Goal: Navigation & Orientation: Find specific page/section

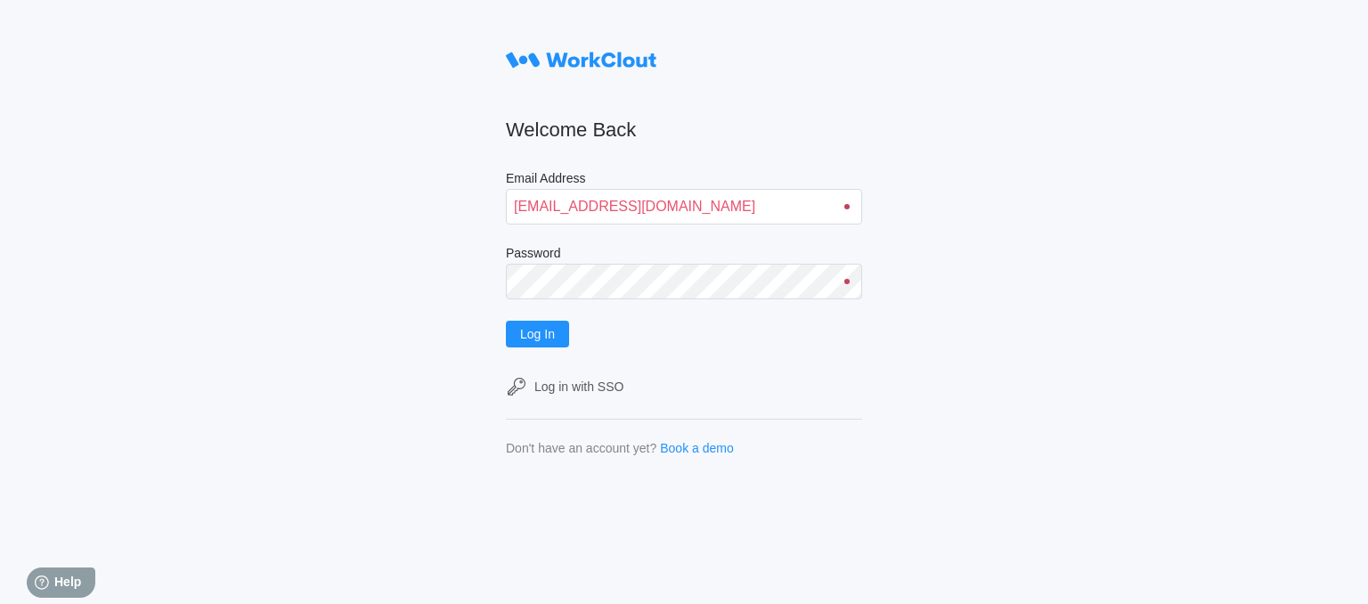
type input "jblake@mailinator.com"
click at [506, 321] on button "Log In" at bounding box center [537, 334] width 63 height 27
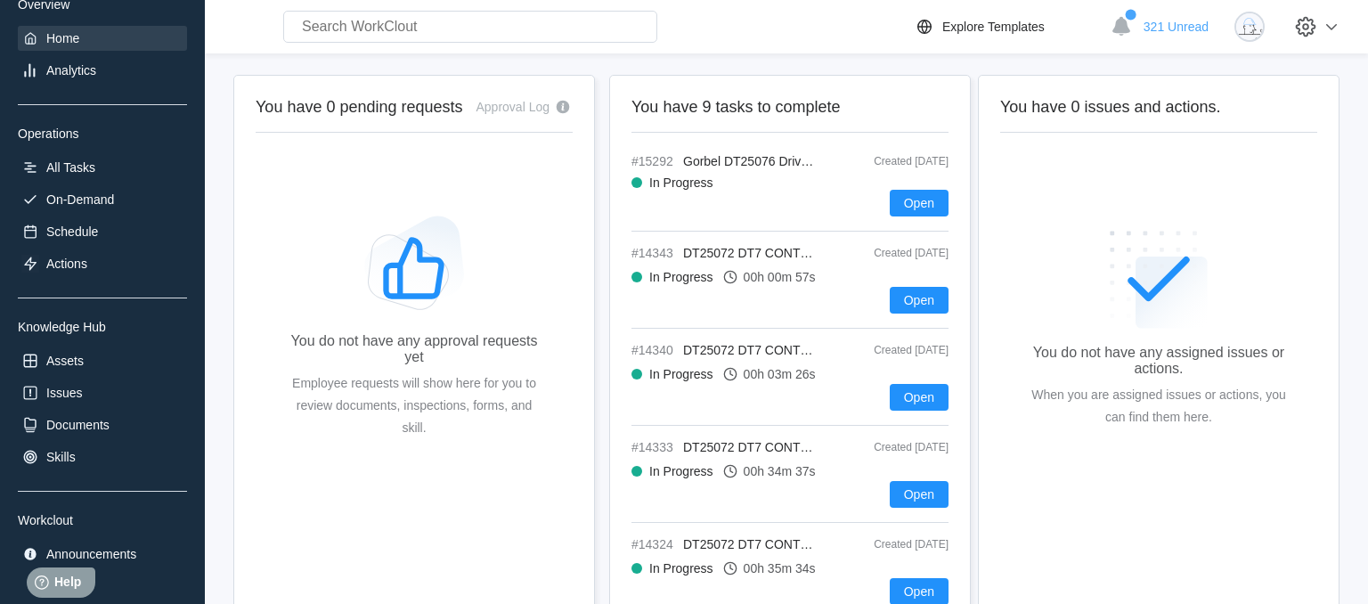
scroll to position [205, 0]
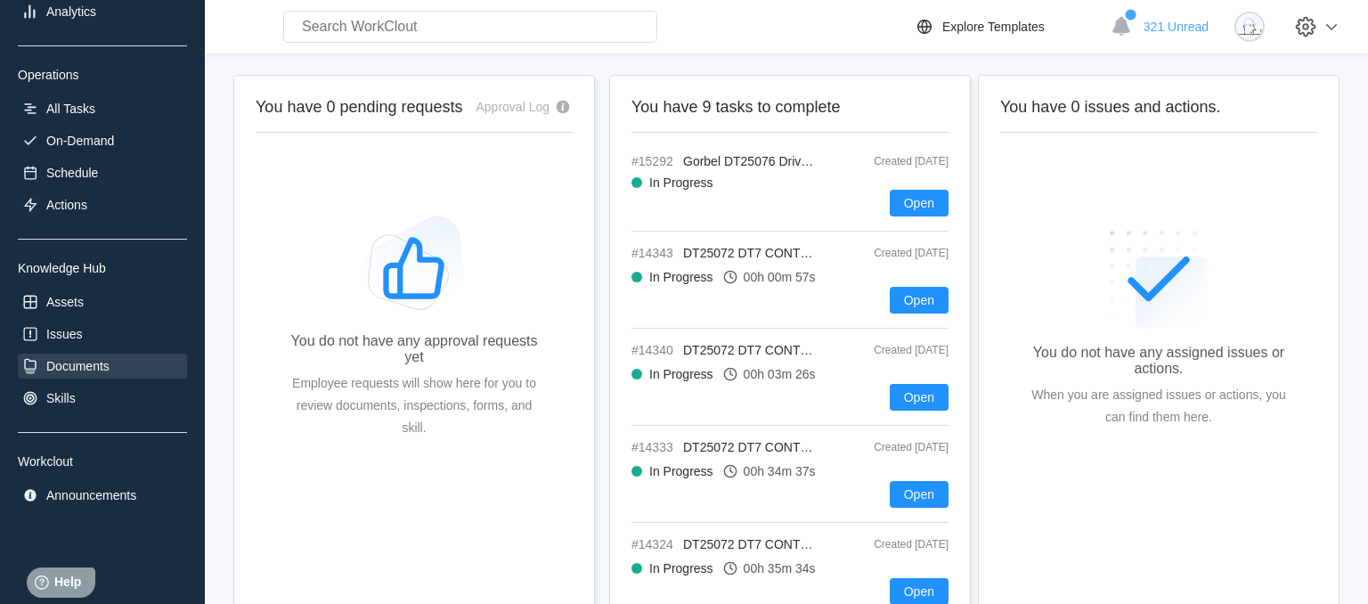
click at [84, 366] on div "Documents" at bounding box center [77, 366] width 63 height 14
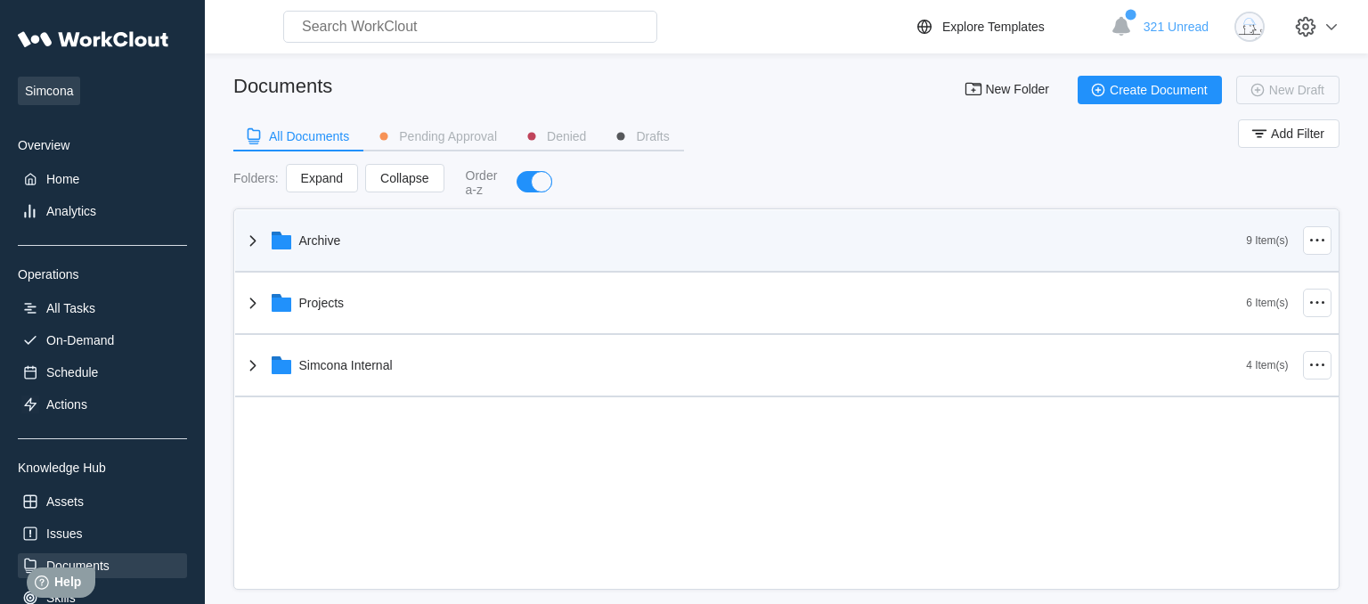
click at [292, 250] on div "Archive" at bounding box center [744, 240] width 1005 height 46
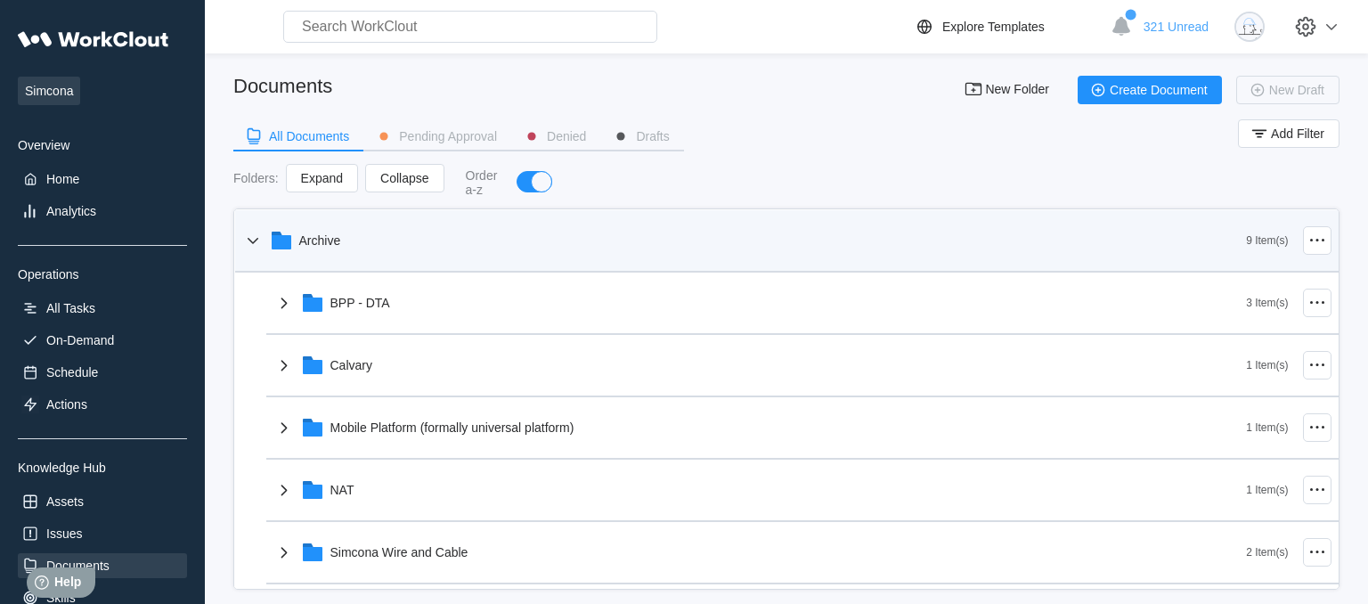
click at [248, 236] on icon at bounding box center [252, 240] width 21 height 21
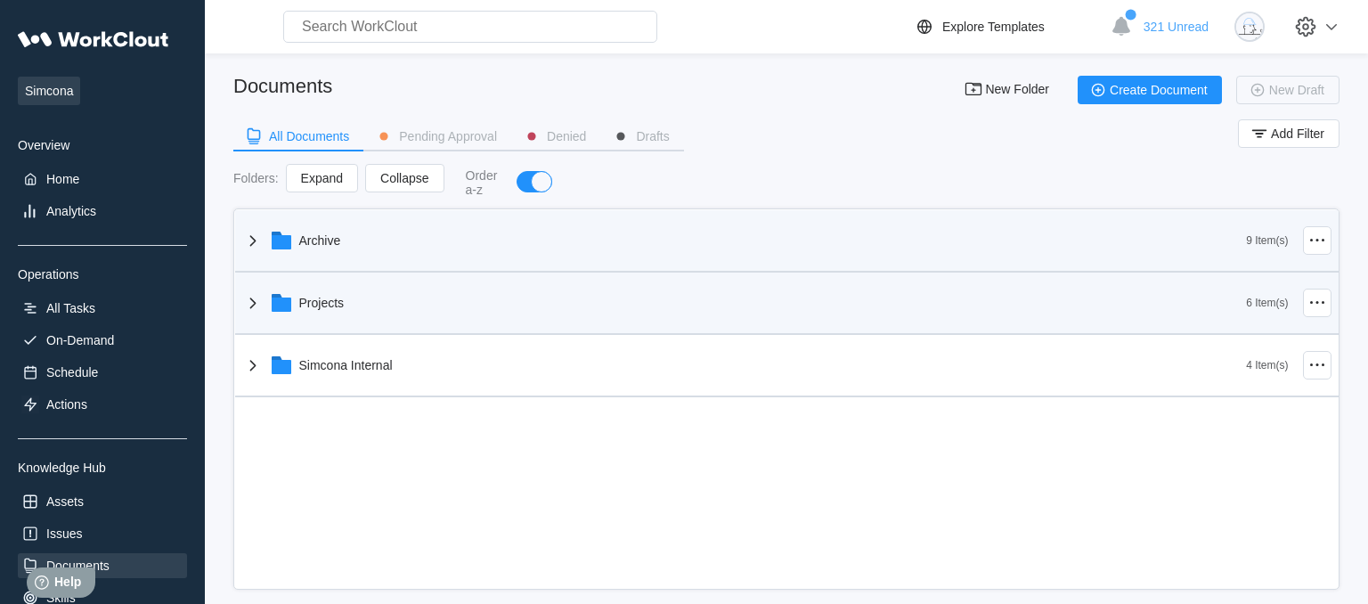
click at [254, 305] on icon at bounding box center [252, 302] width 6 height 11
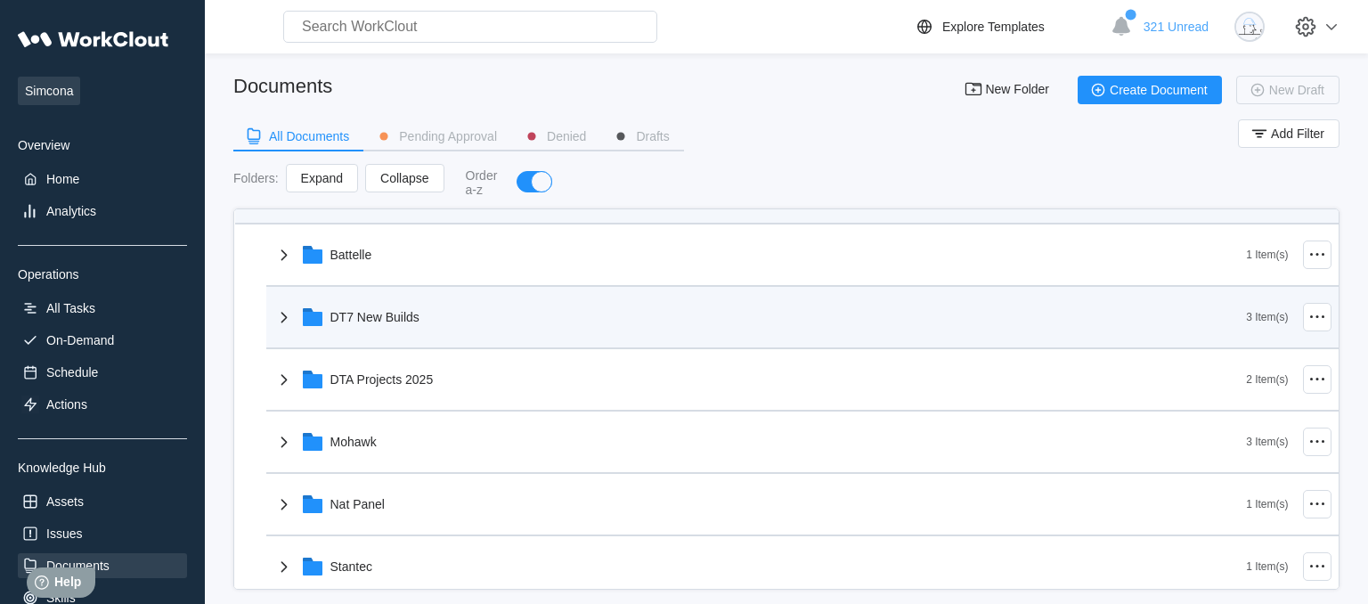
scroll to position [183, 0]
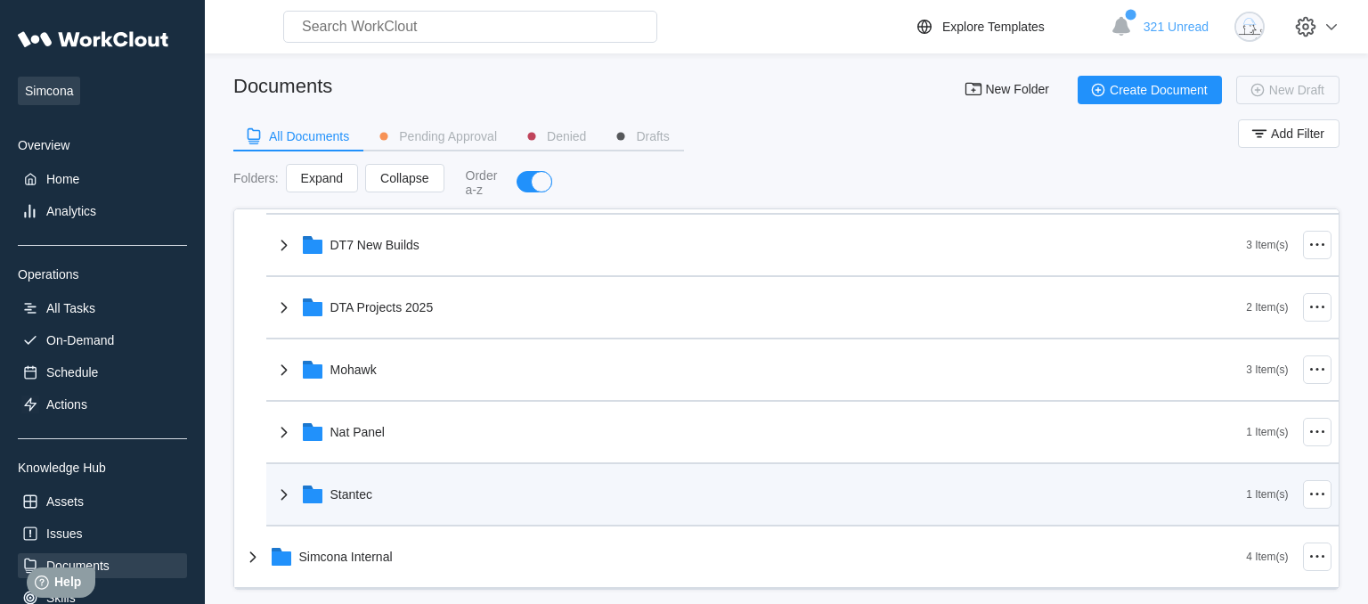
click at [280, 494] on icon at bounding box center [283, 494] width 21 height 21
click at [280, 494] on icon at bounding box center [283, 493] width 11 height 6
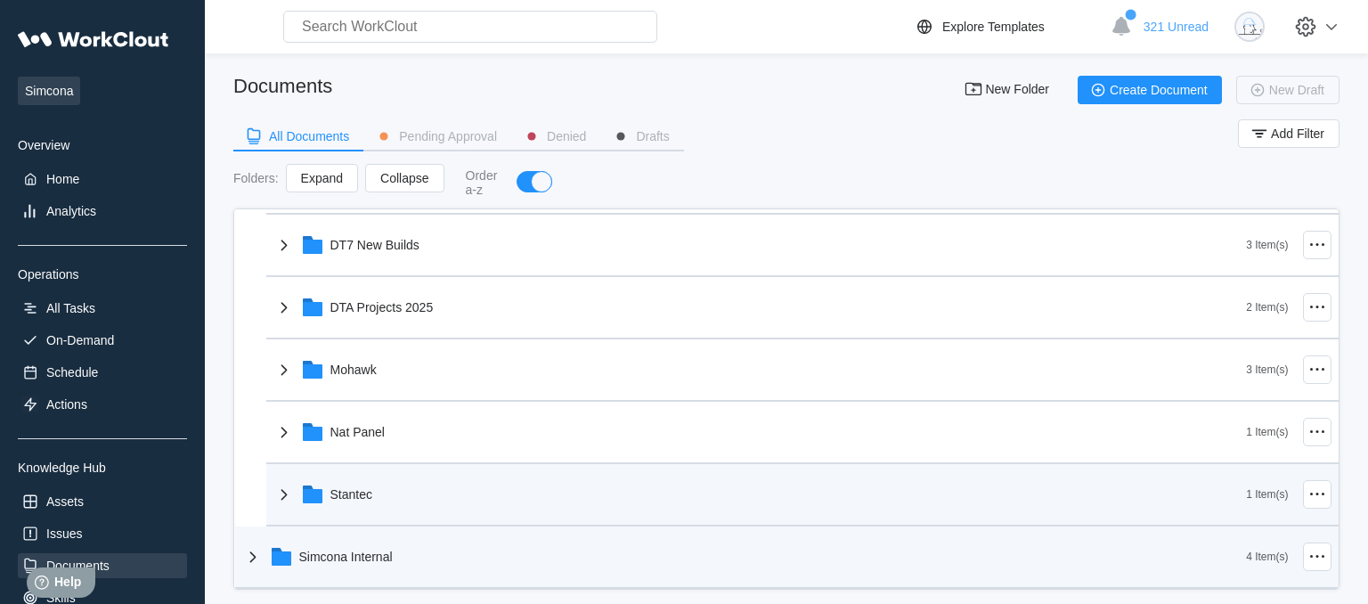
click at [251, 561] on icon at bounding box center [252, 556] width 6 height 11
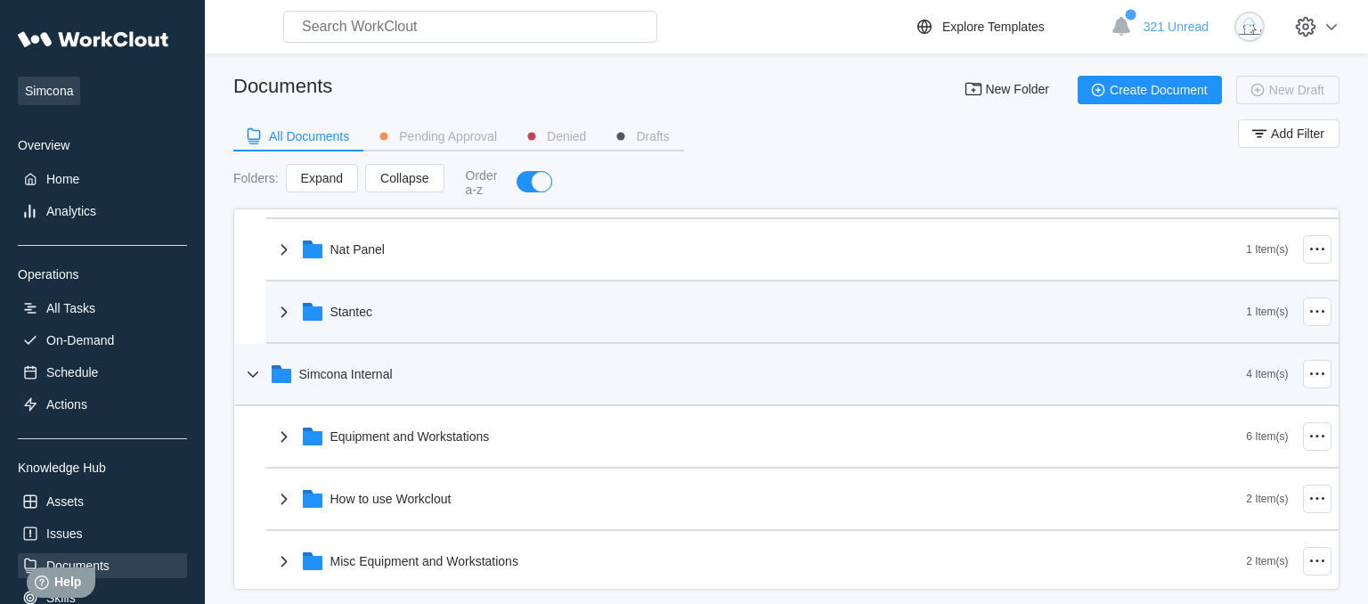
scroll to position [433, 0]
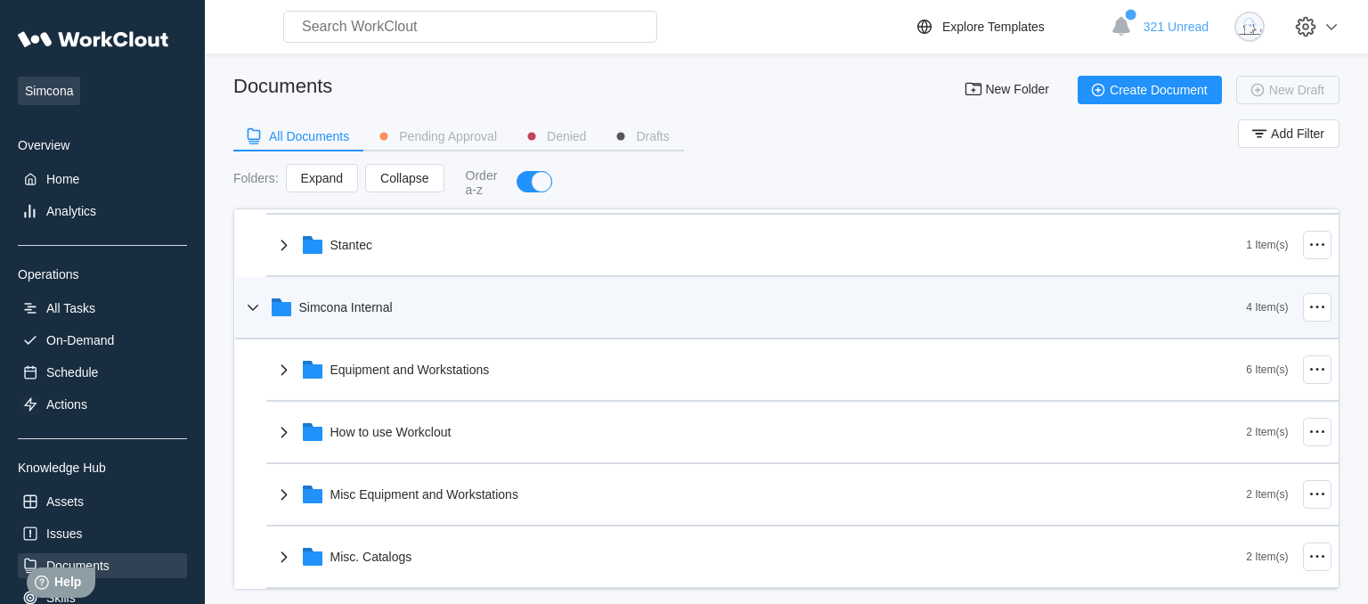
click at [249, 306] on icon at bounding box center [252, 307] width 21 height 21
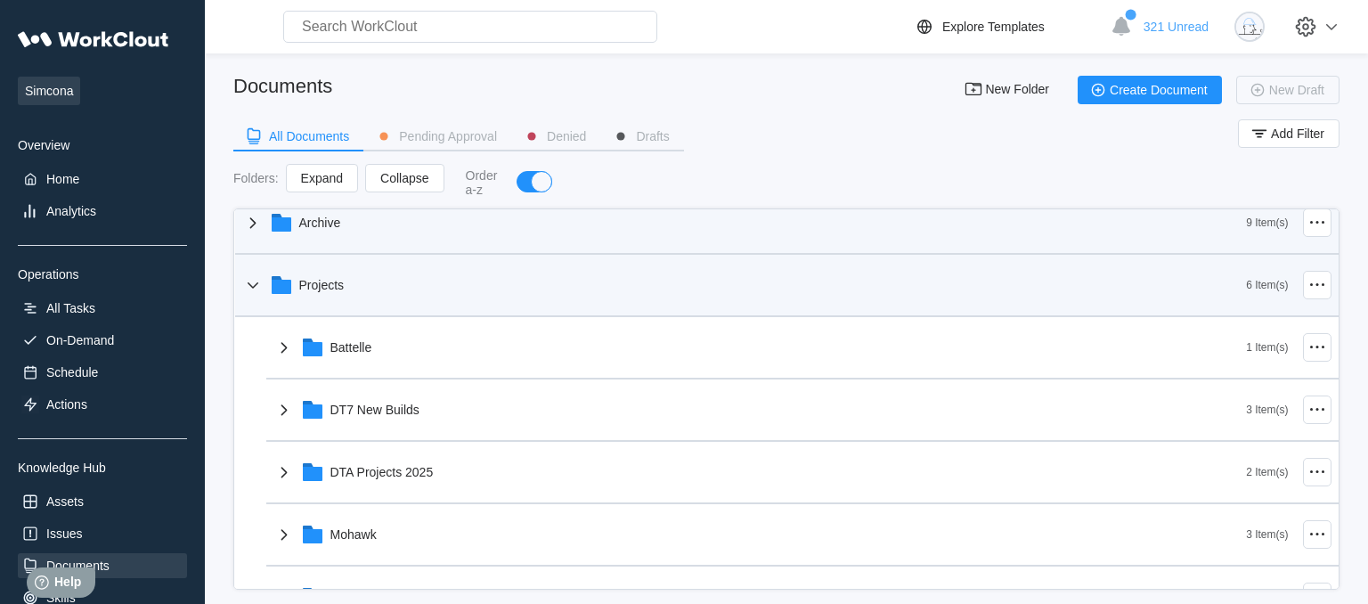
scroll to position [0, 0]
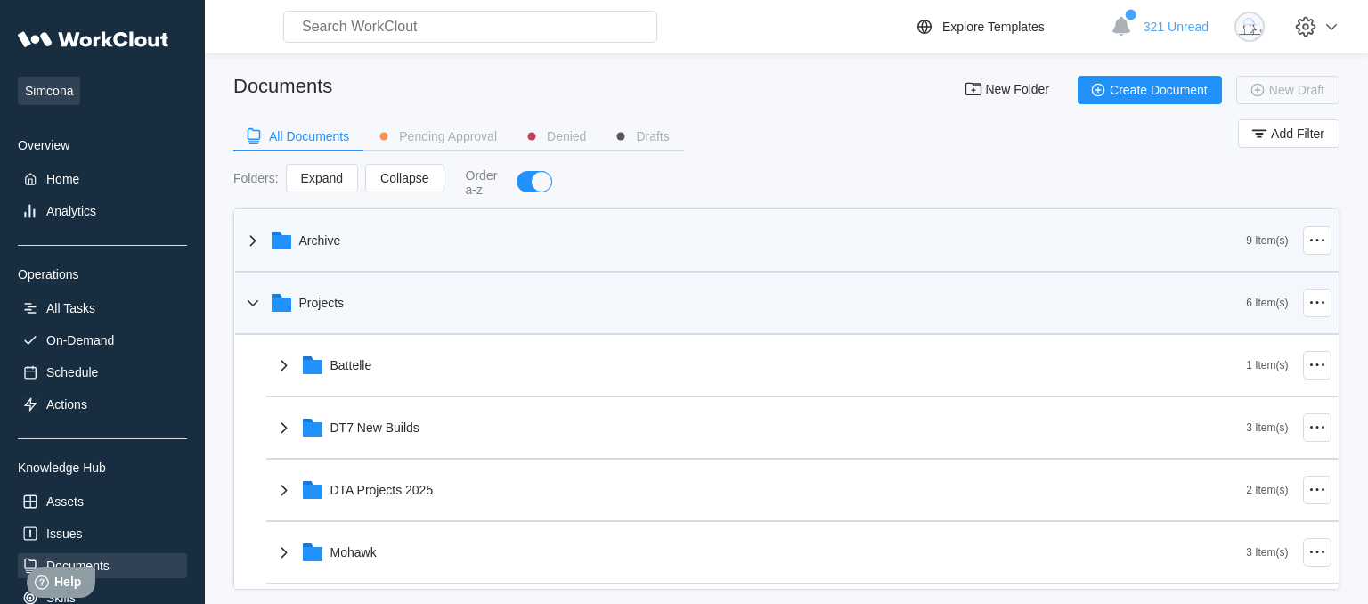
click at [249, 306] on icon at bounding box center [252, 302] width 21 height 21
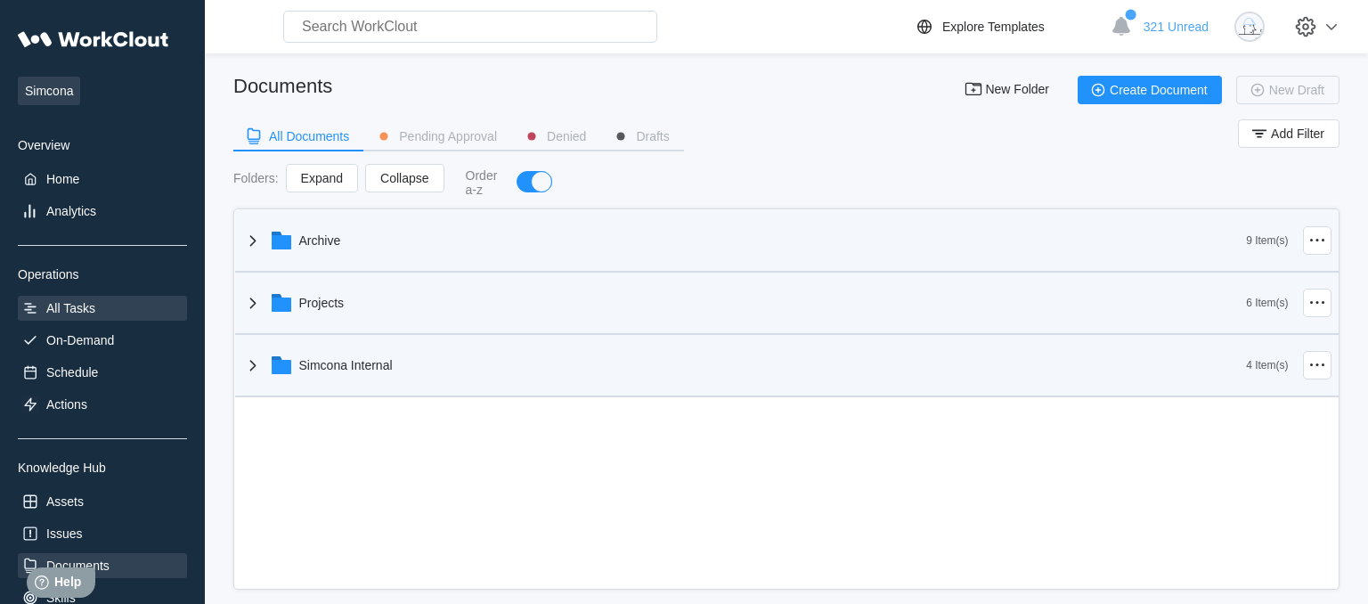
click at [95, 314] on div "All Tasks" at bounding box center [70, 308] width 49 height 14
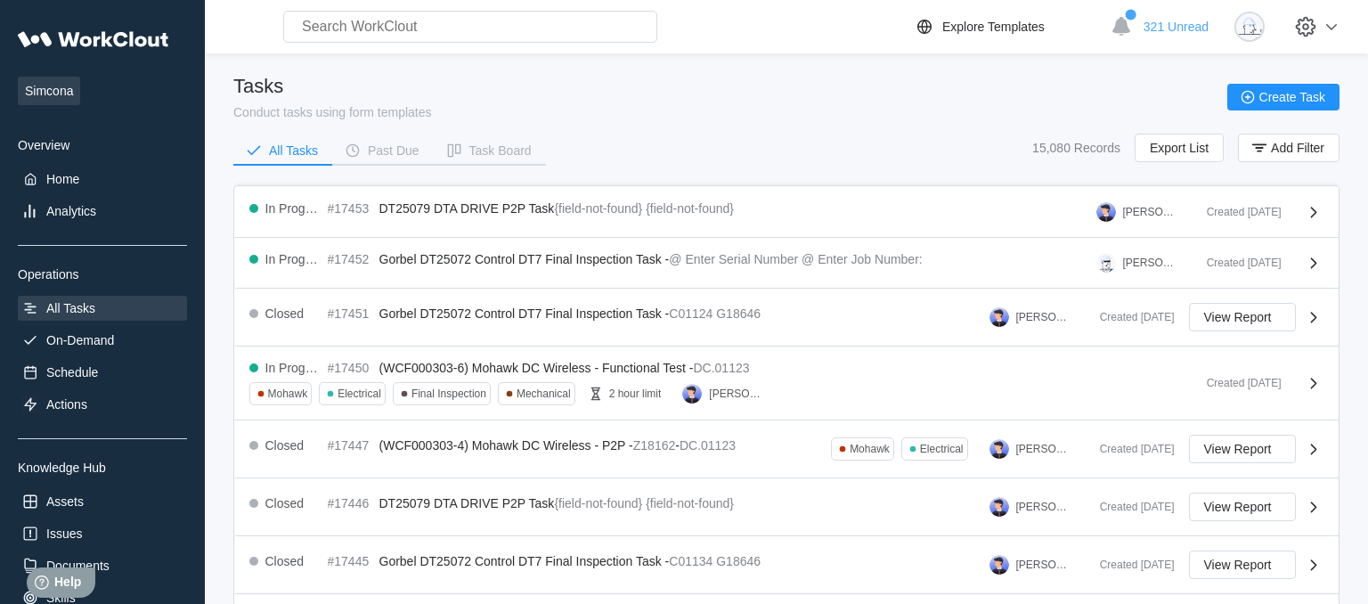
scroll to position [205, 0]
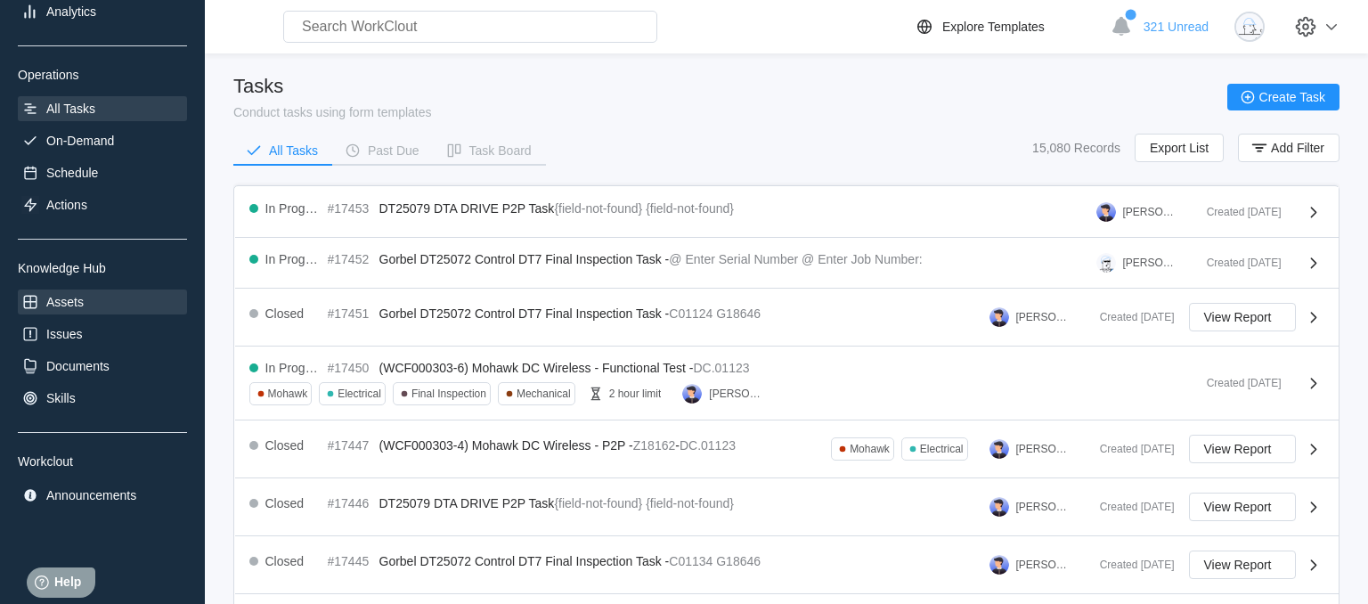
click at [87, 304] on div "Assets" at bounding box center [102, 301] width 169 height 25
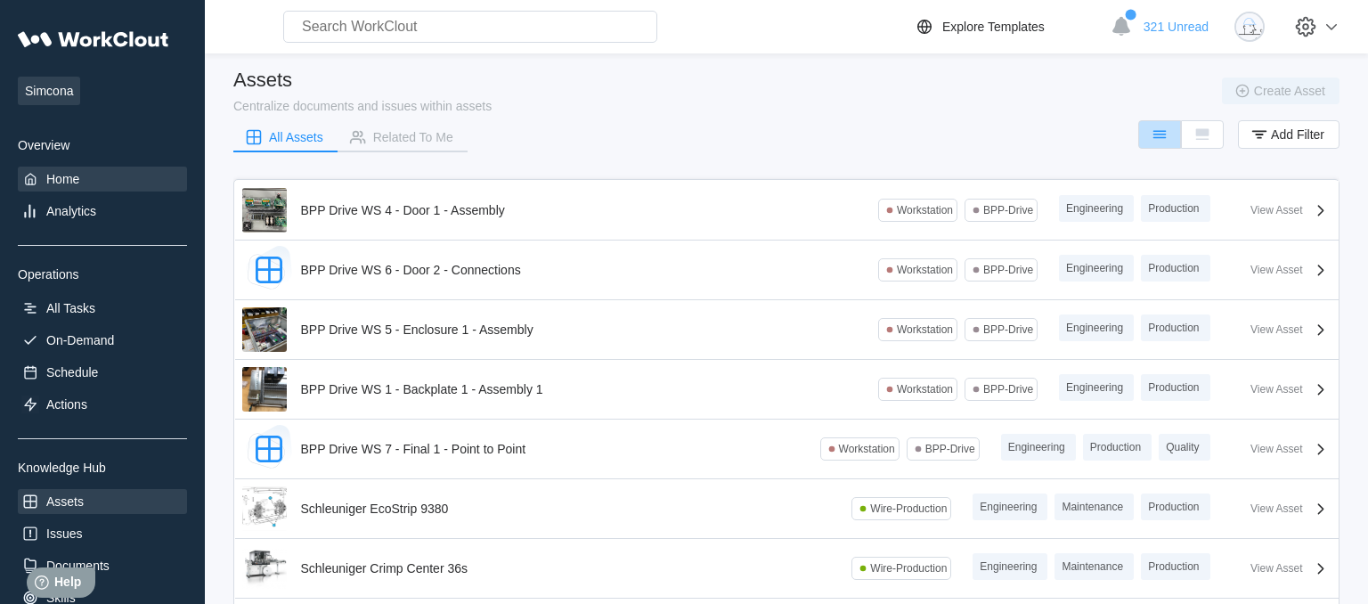
click at [100, 185] on div "Home" at bounding box center [102, 179] width 169 height 25
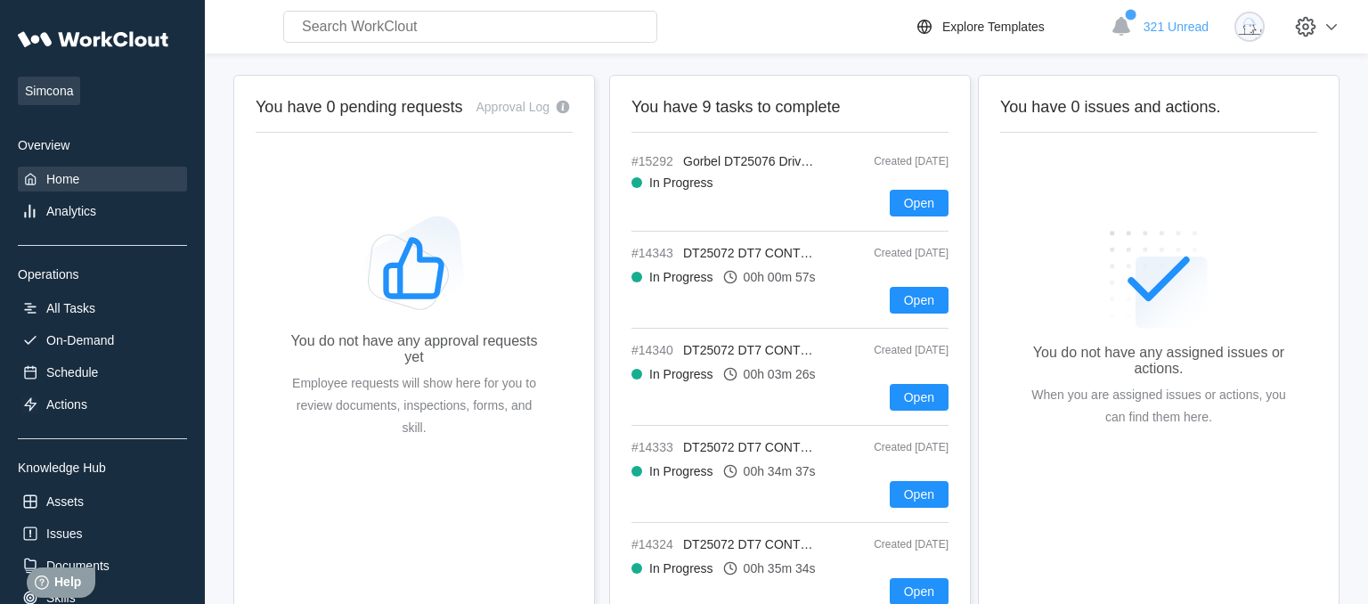
click at [381, 27] on input "text" at bounding box center [470, 27] width 374 height 32
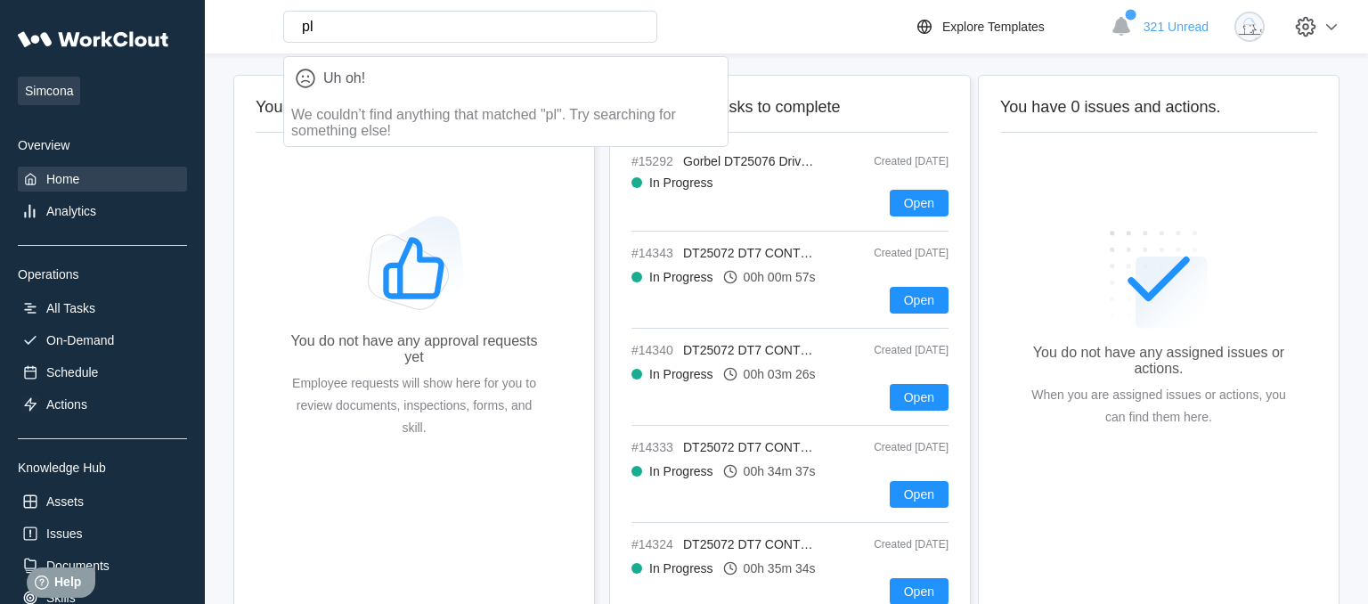
type input "p"
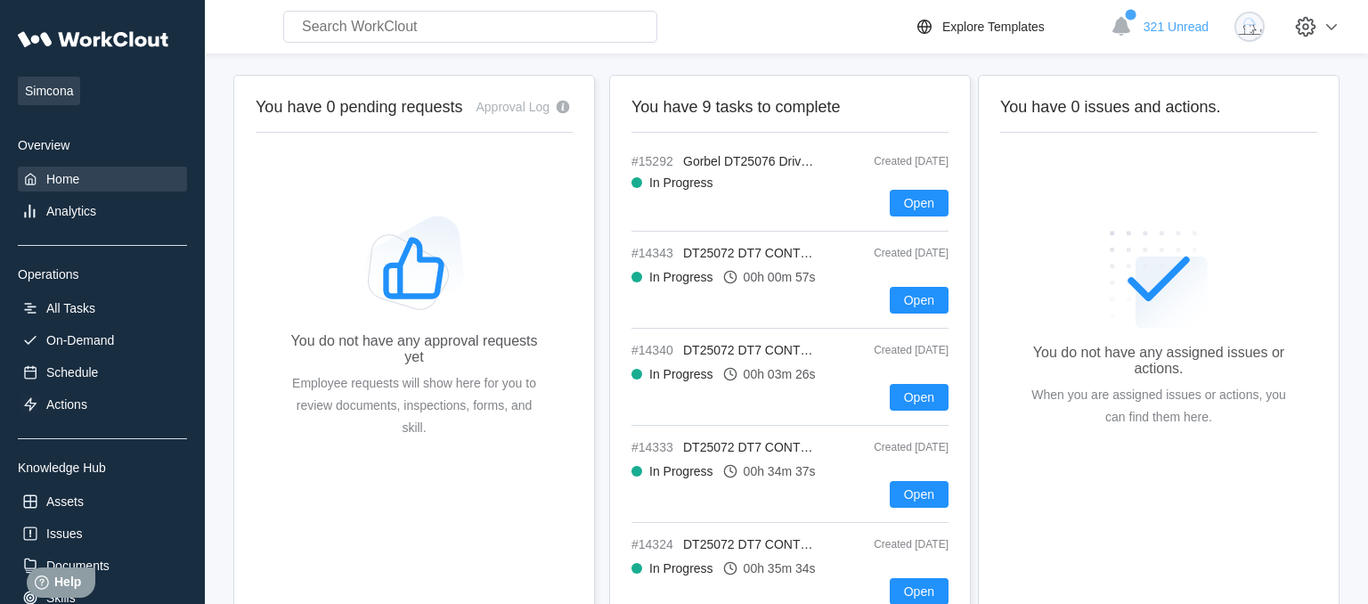
type input "p"
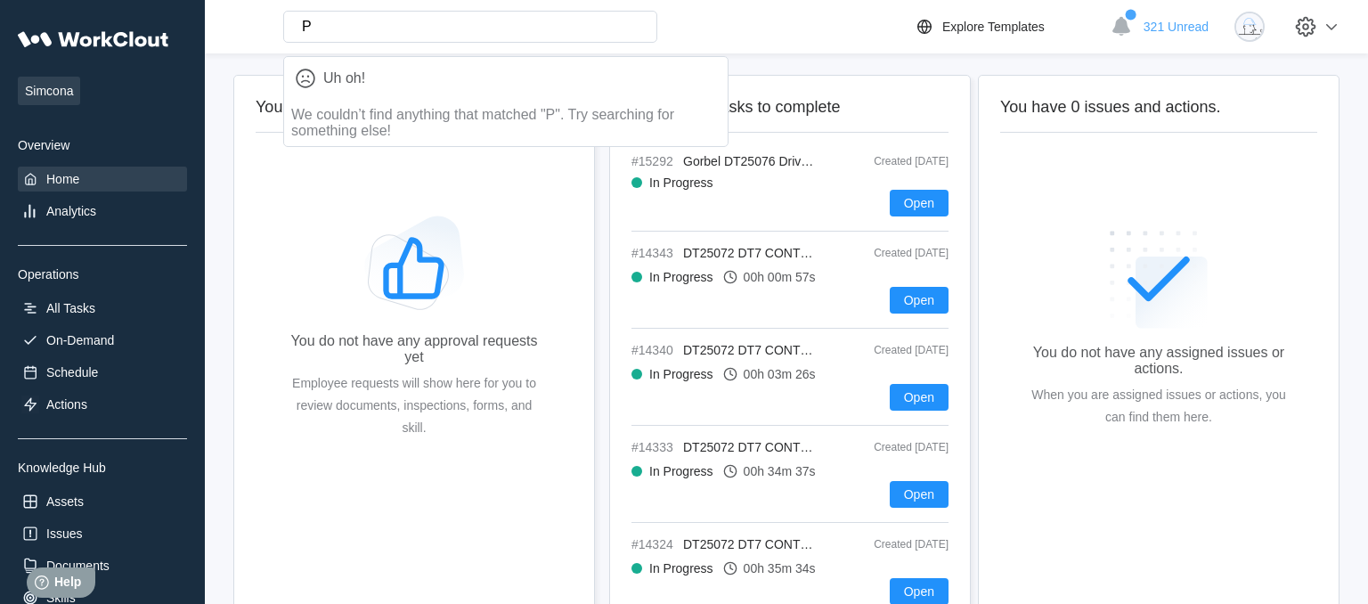
type input "P"
click at [1153, 27] on span "321 Unread" at bounding box center [1176, 27] width 65 height 14
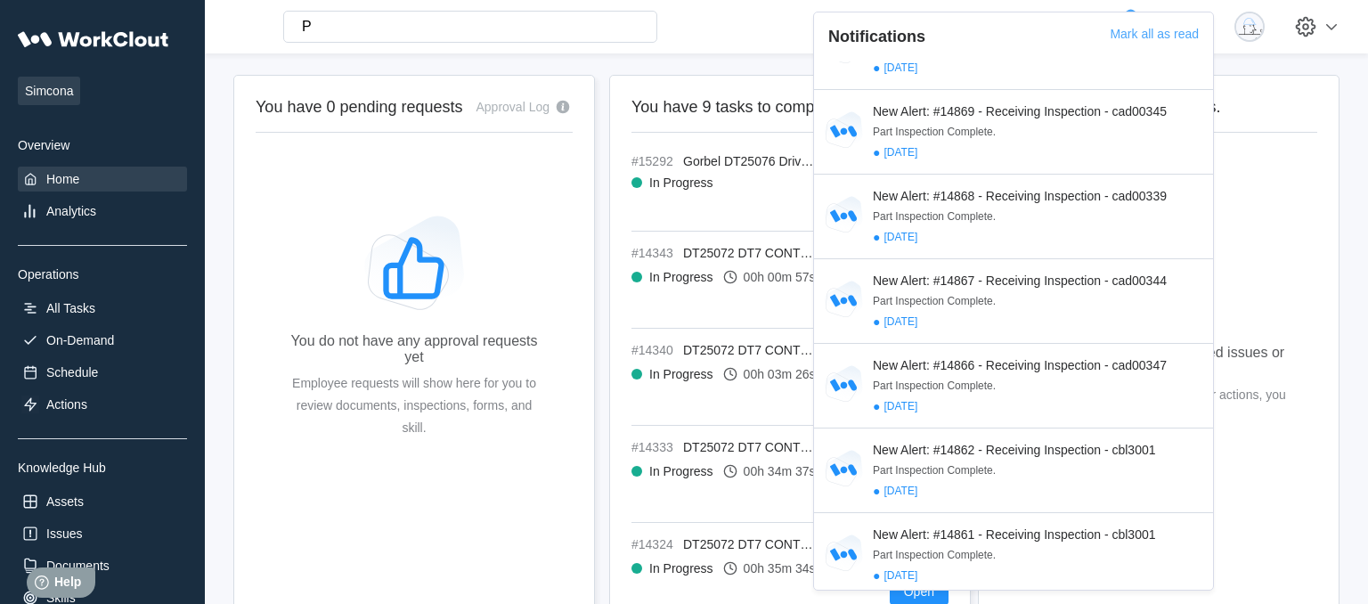
scroll to position [4515, 0]
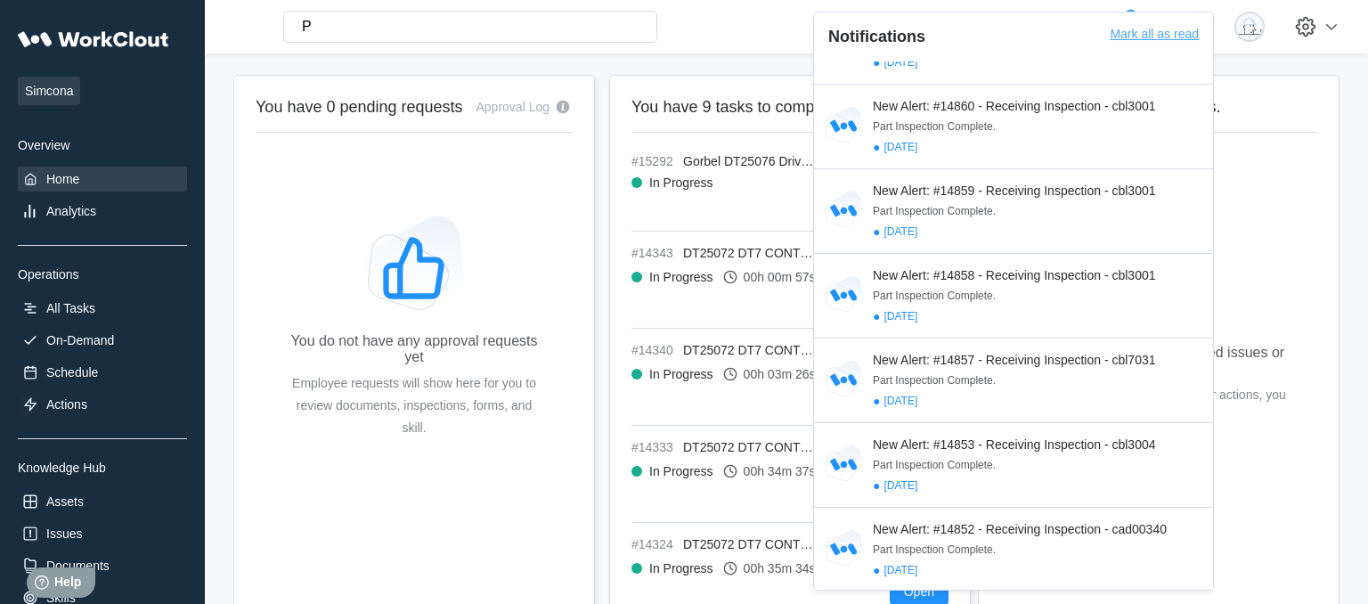
click at [1123, 37] on div "Mark all as read" at bounding box center [1154, 44] width 89 height 35
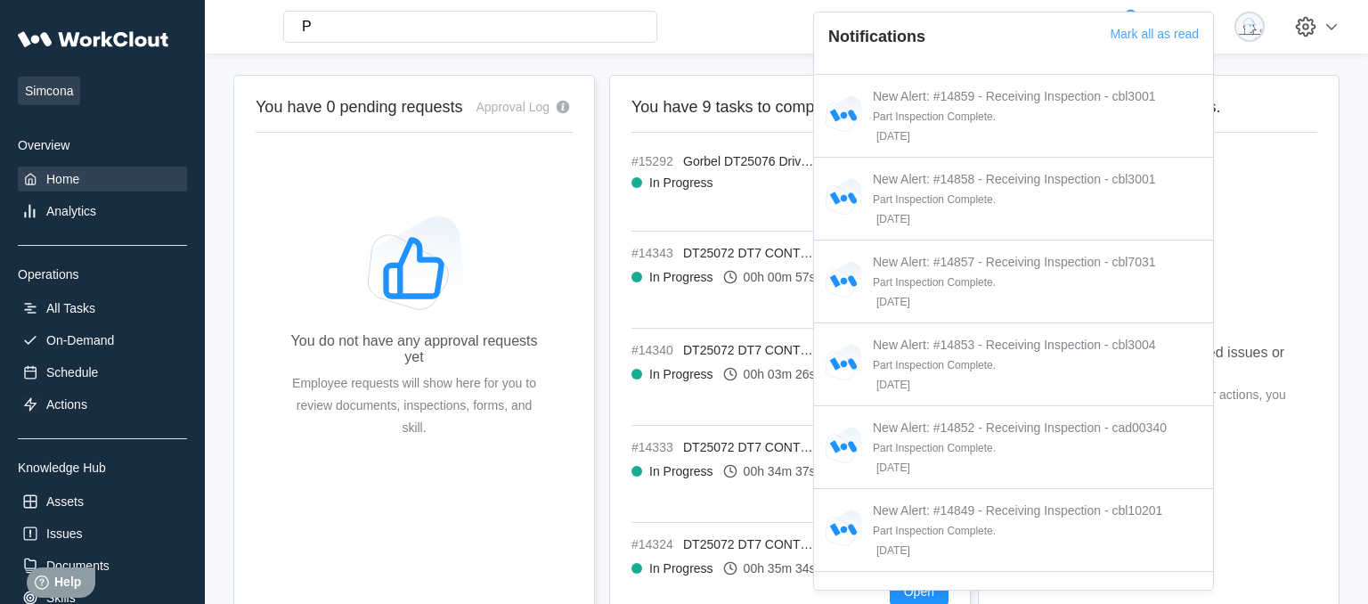
scroll to position [4387, 0]
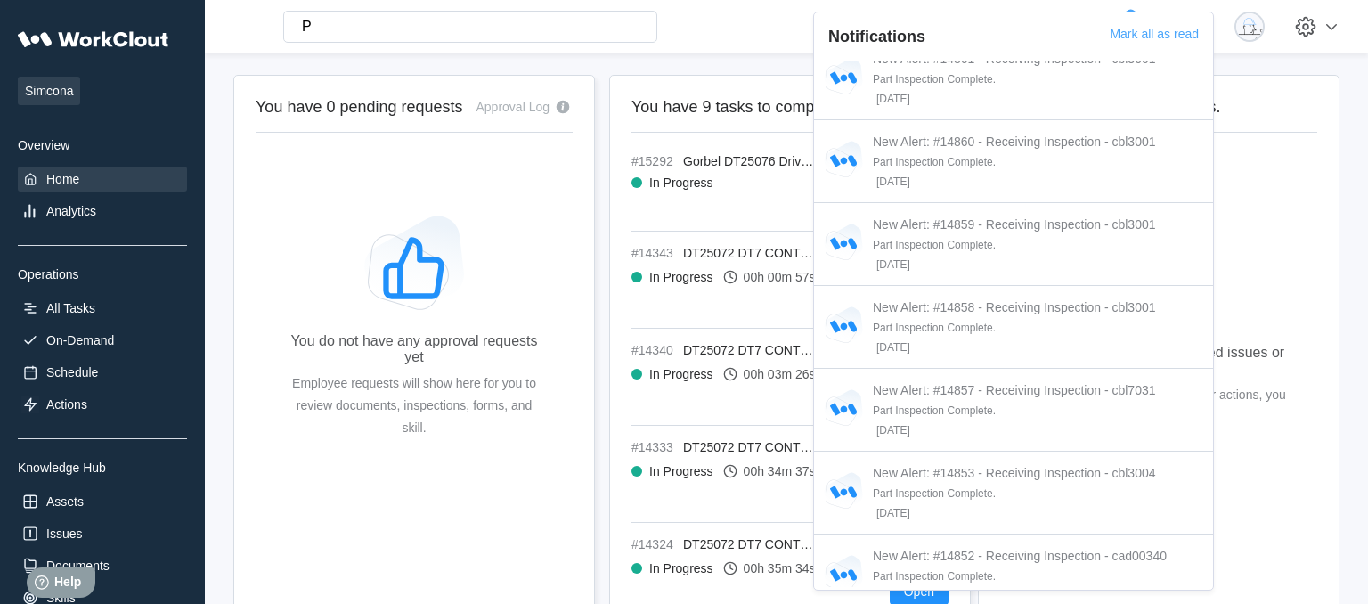
click at [788, 30] on div "P Uh oh! We couldn’t find anything that matched "P". Try searching for somethin…" at bounding box center [563, 27] width 702 height 32
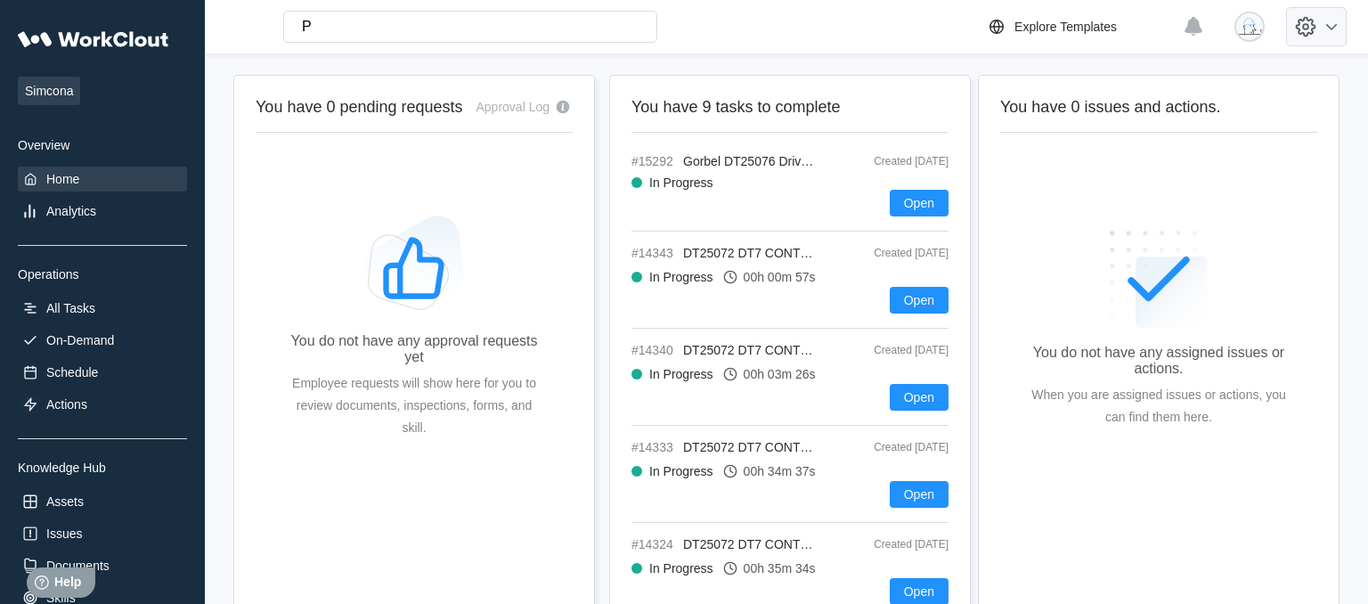
click at [1334, 26] on icon at bounding box center [1331, 26] width 21 height 21
click at [966, 53] on div "P Uh oh! We couldn’t find anything that matched "P". Try searching for somethin…" at bounding box center [786, 26] width 1163 height 53
click at [1249, 23] on img at bounding box center [1249, 27] width 30 height 30
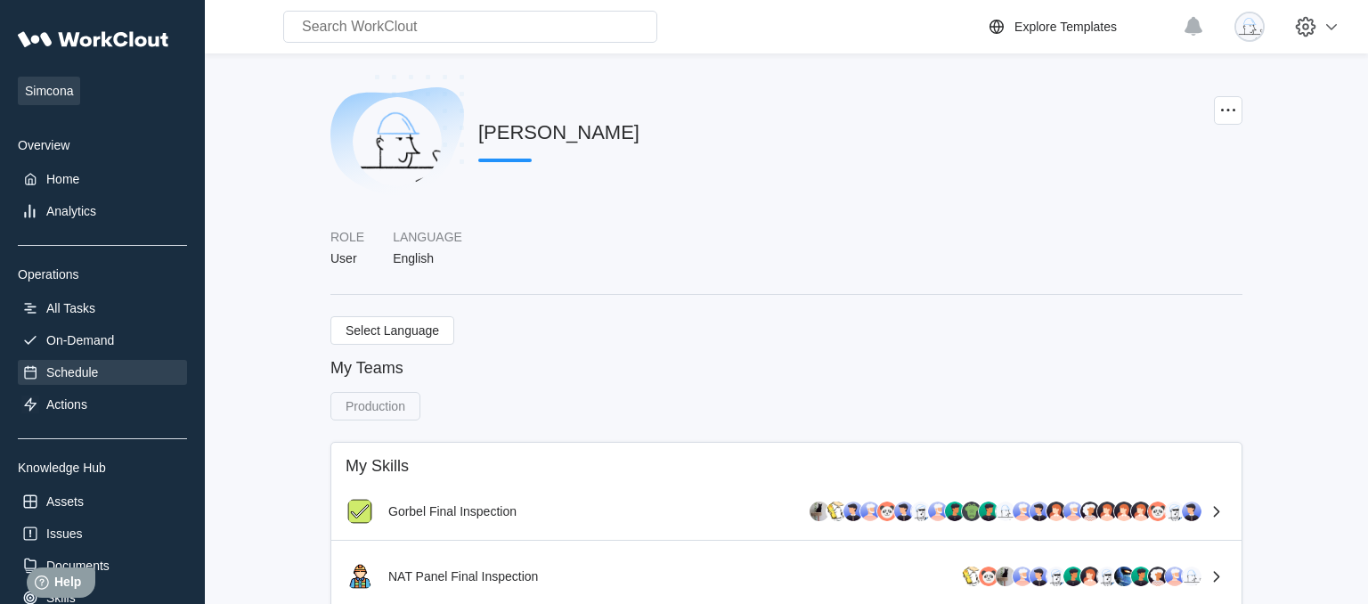
click at [118, 372] on div "Schedule" at bounding box center [102, 372] width 169 height 25
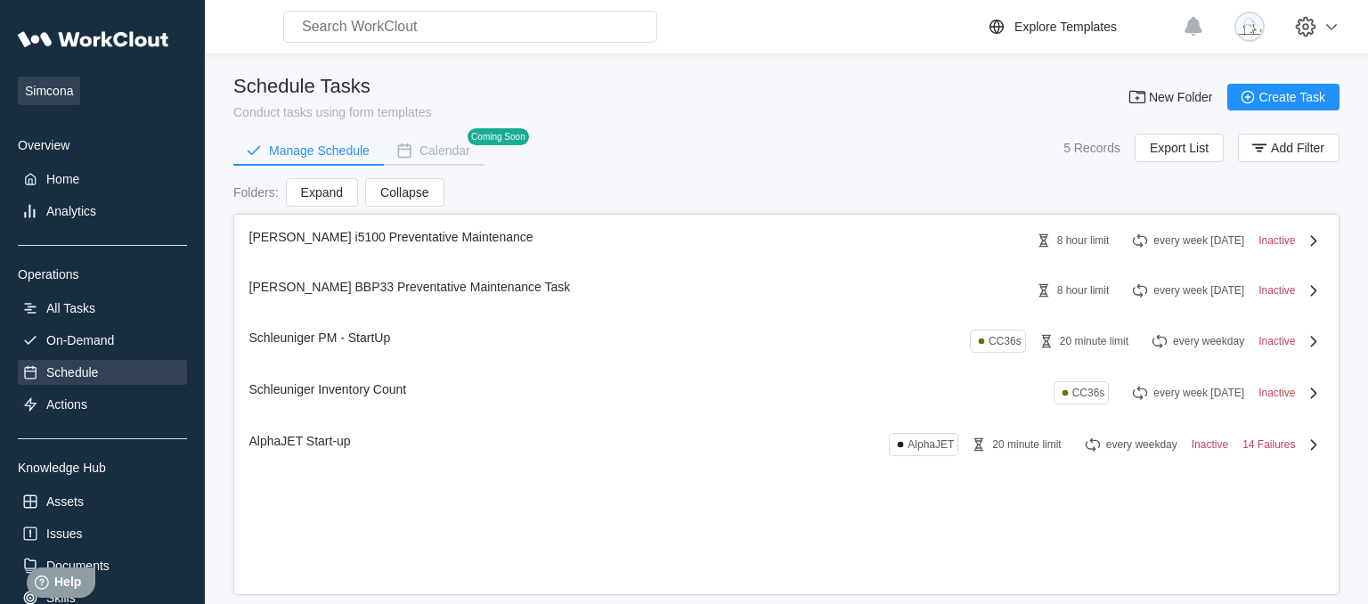
click at [134, 327] on div "Simcona Overview Home Analytics Operations All Tasks On-Demand Schedule Actions…" at bounding box center [102, 364] width 169 height 686
click at [114, 345] on div "On-Demand" at bounding box center [80, 340] width 68 height 14
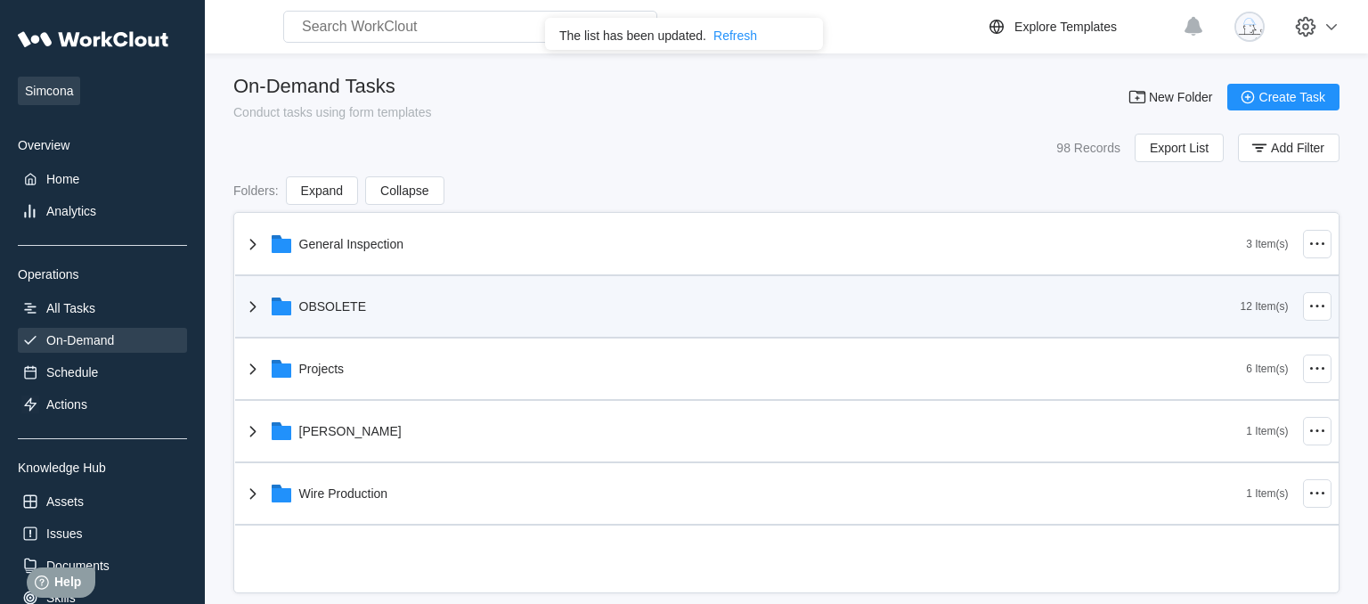
scroll to position [26, 0]
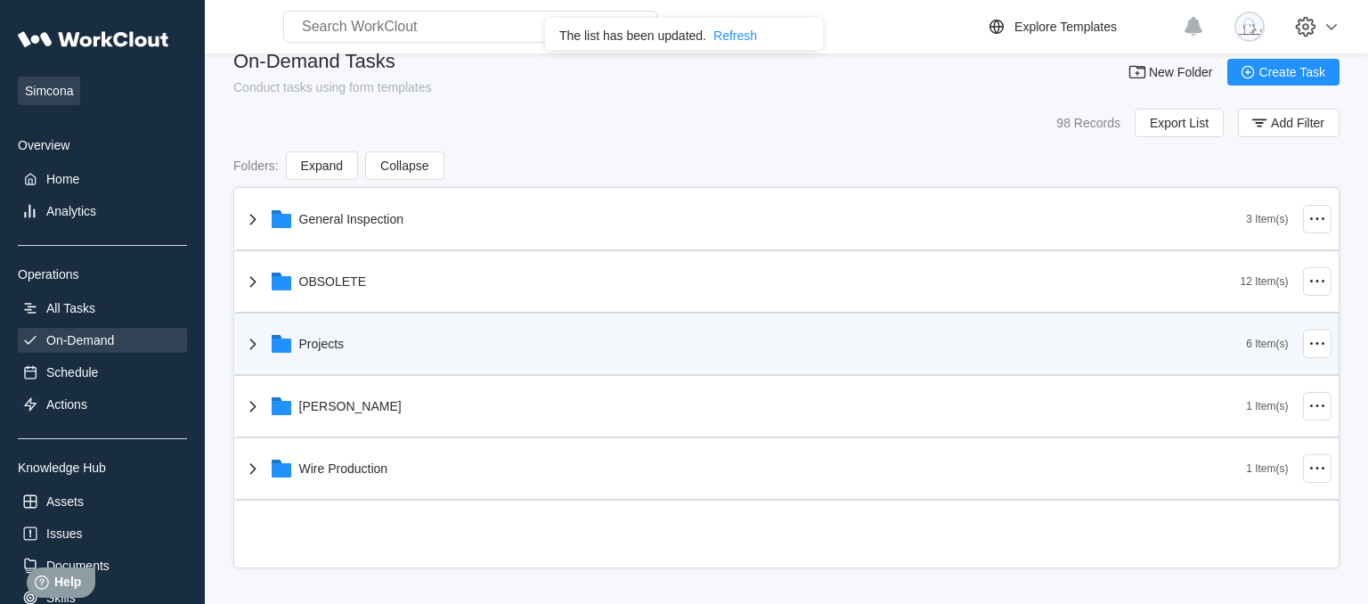
click at [246, 352] on icon at bounding box center [252, 343] width 21 height 21
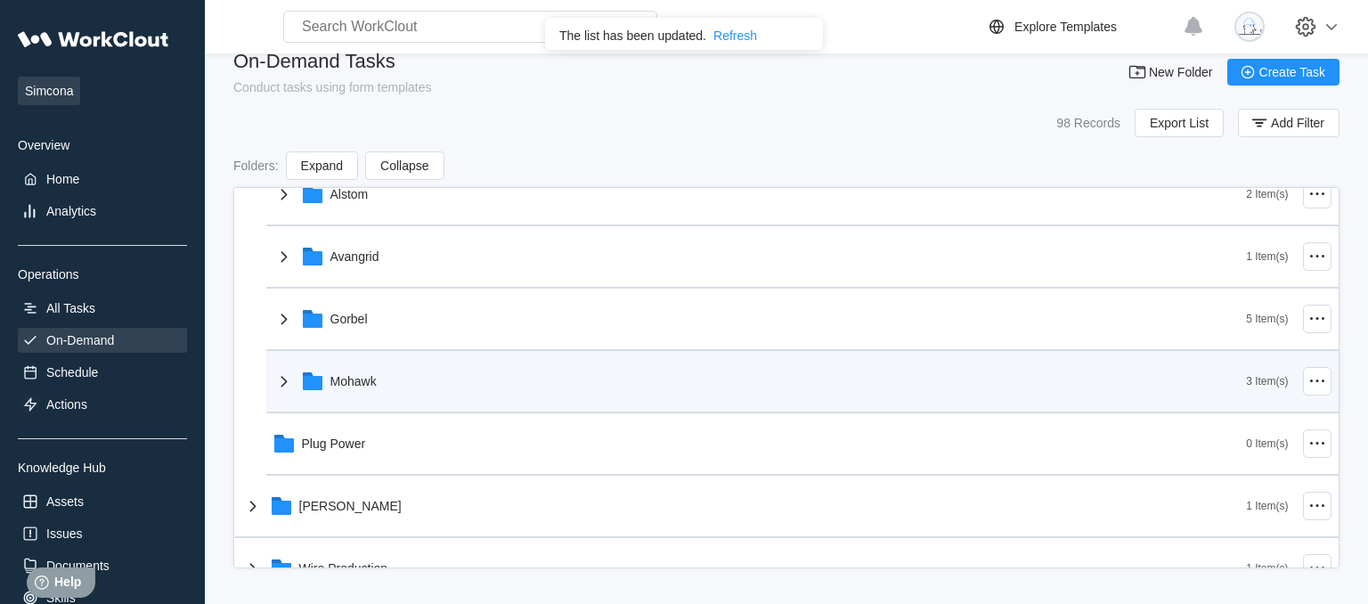
scroll to position [297, 0]
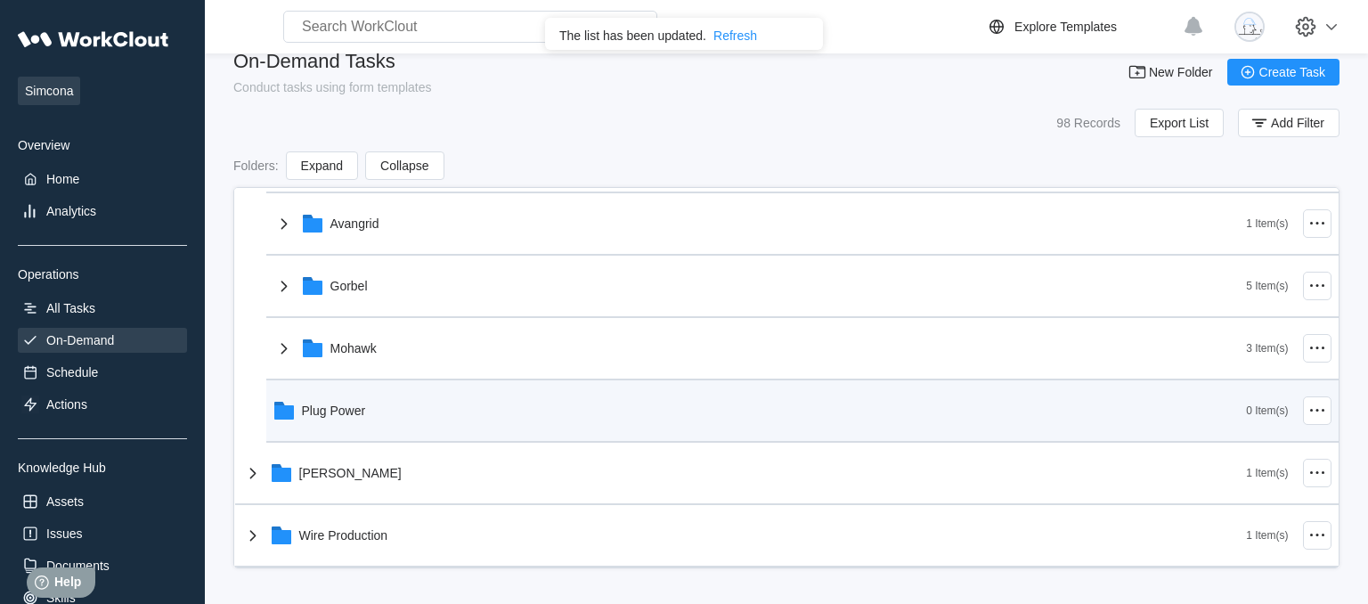
click at [326, 411] on div "Plug Power" at bounding box center [334, 410] width 64 height 14
click at [385, 411] on div "Plug Power" at bounding box center [760, 410] width 974 height 46
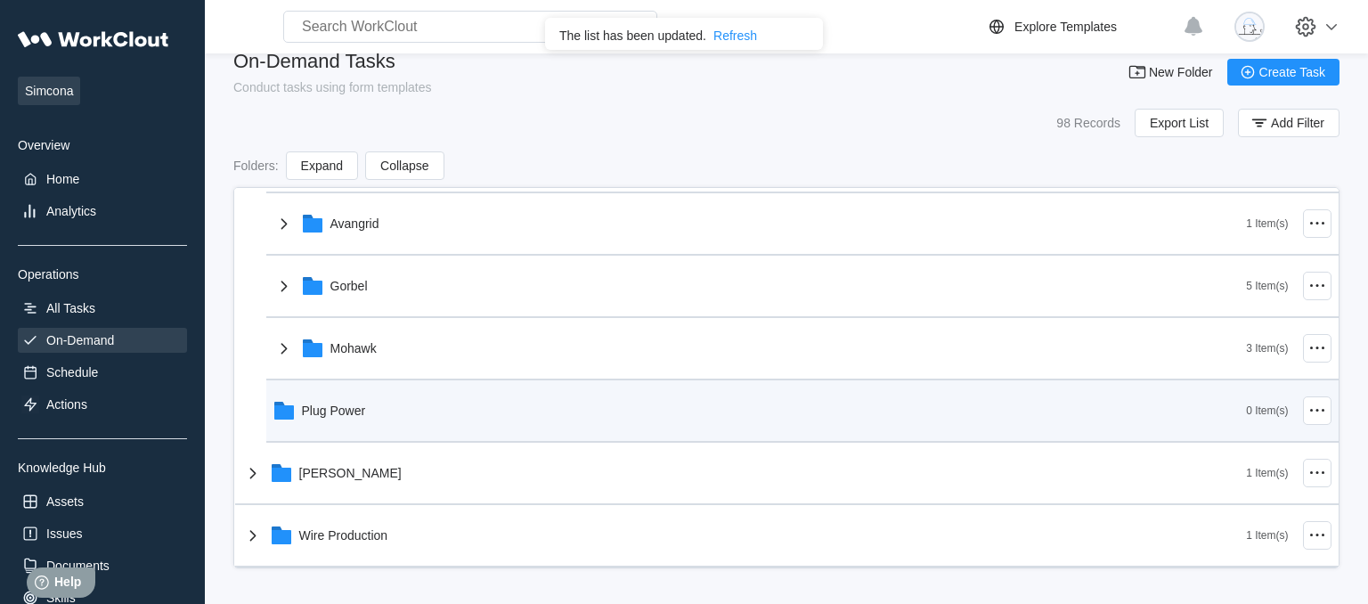
click at [385, 411] on div "Plug Power" at bounding box center [760, 410] width 974 height 46
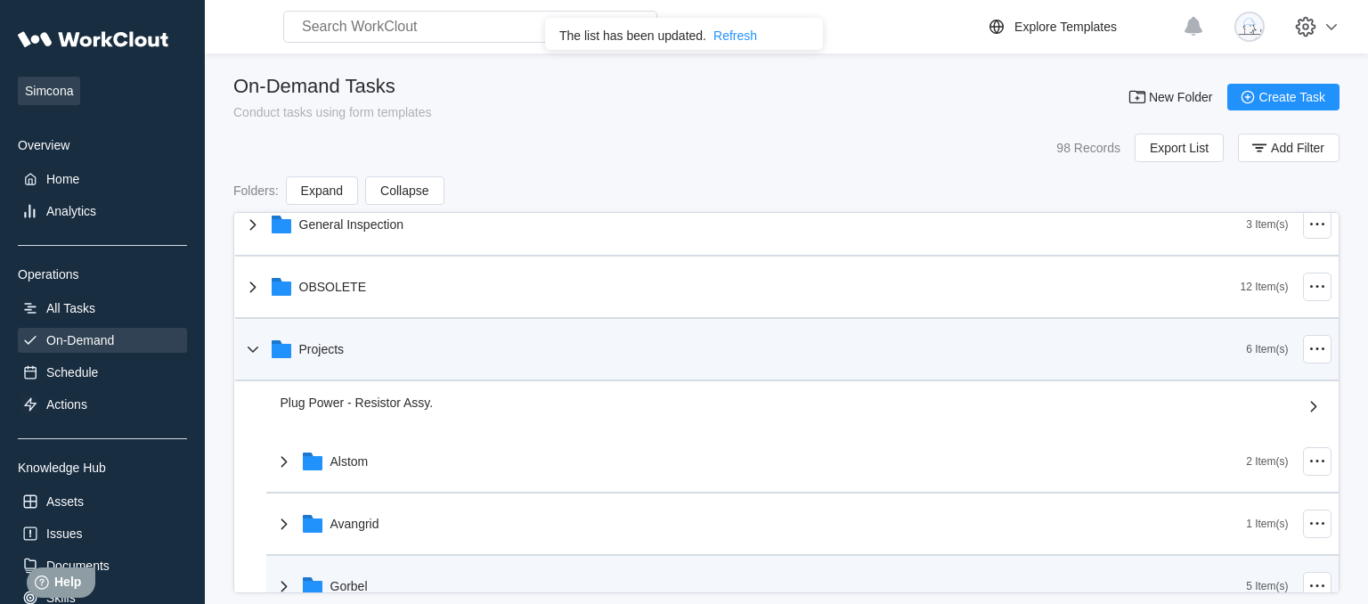
scroll to position [0, 0]
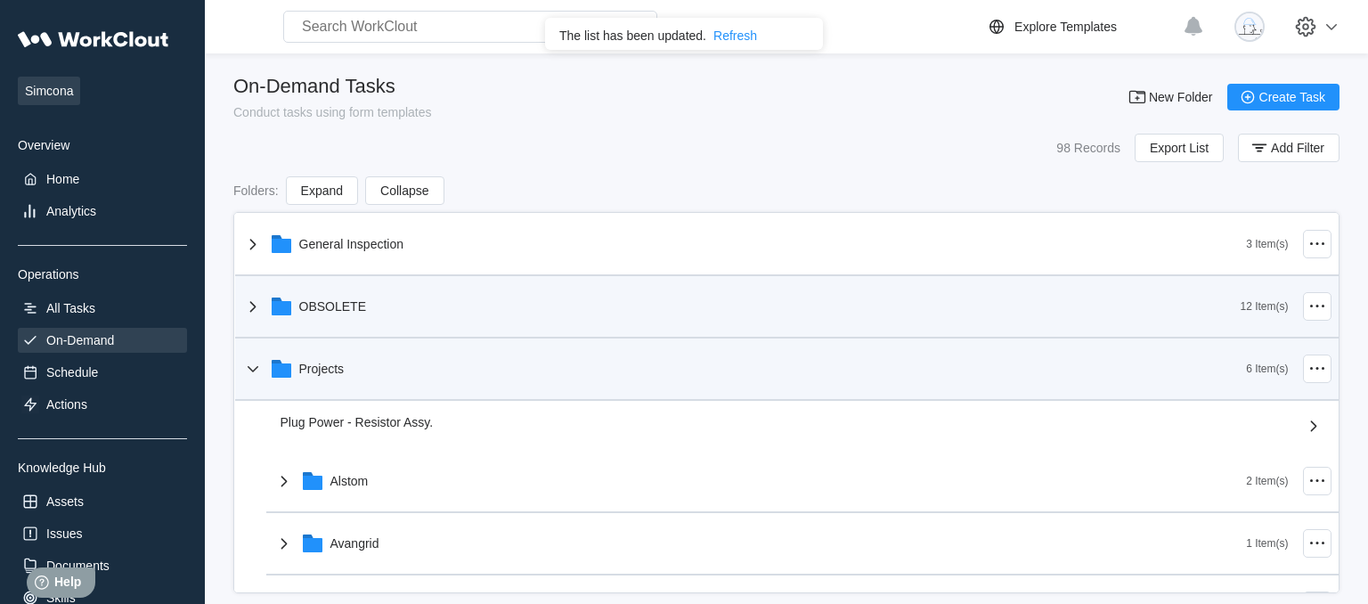
click at [255, 313] on icon at bounding box center [252, 306] width 21 height 21
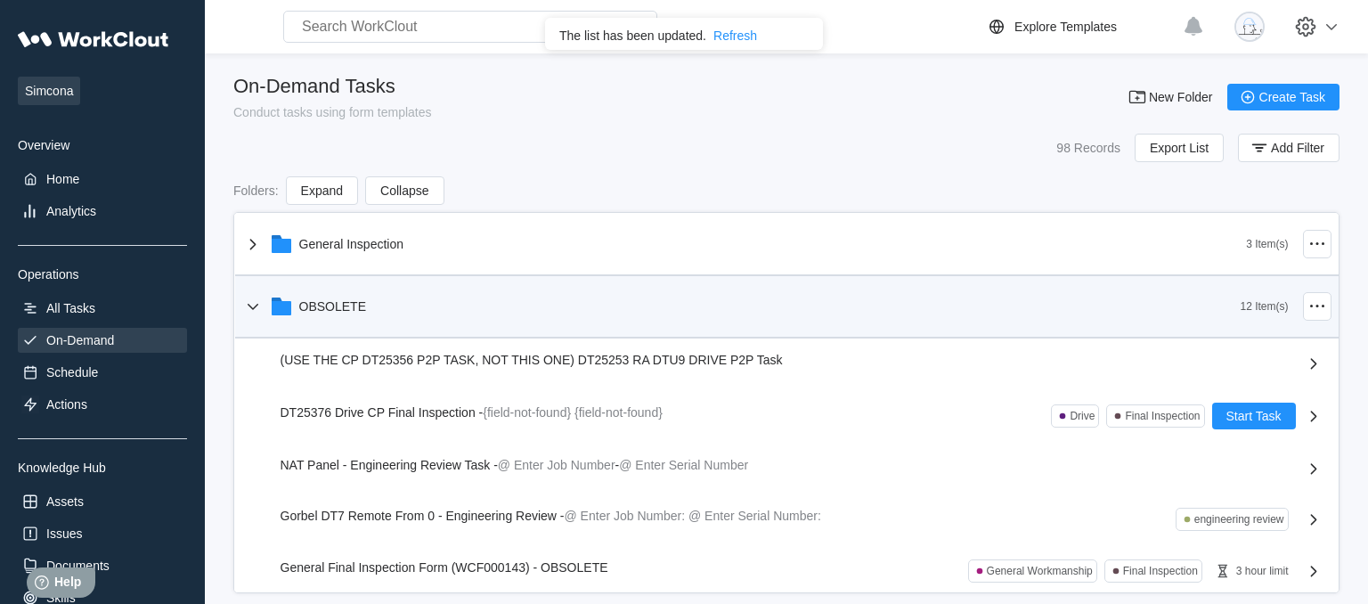
click at [255, 313] on icon at bounding box center [252, 306] width 21 height 21
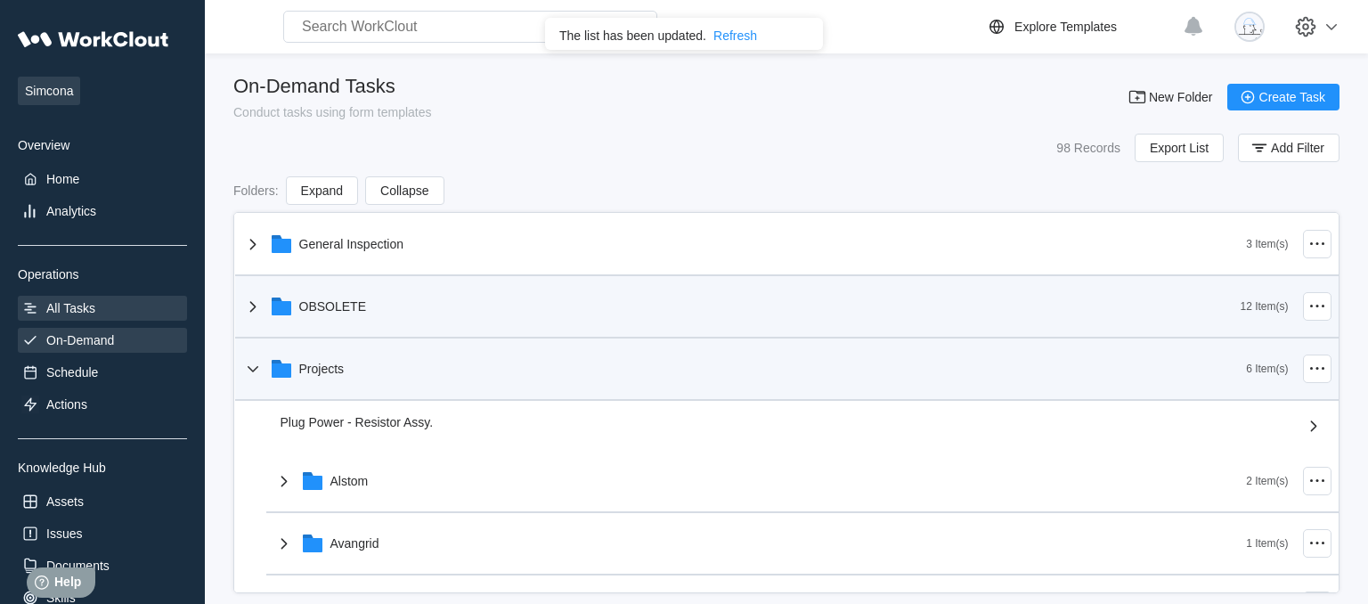
click at [137, 310] on div "All Tasks" at bounding box center [102, 308] width 169 height 25
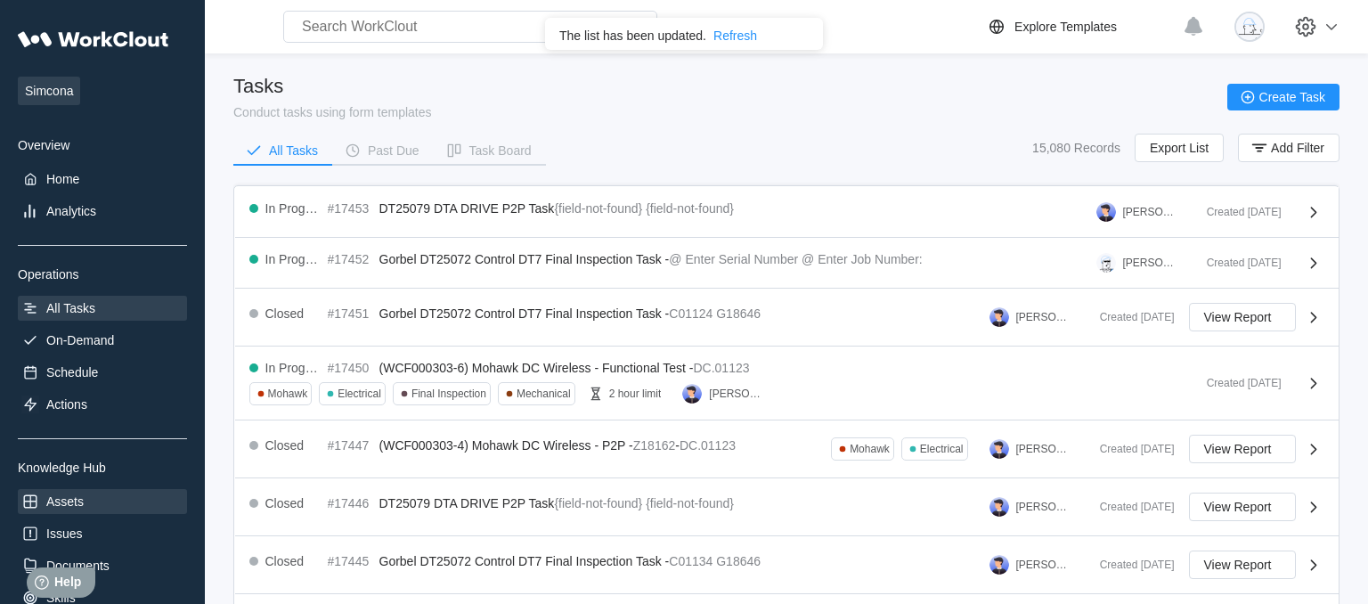
click at [98, 511] on div "Assets" at bounding box center [102, 501] width 169 height 25
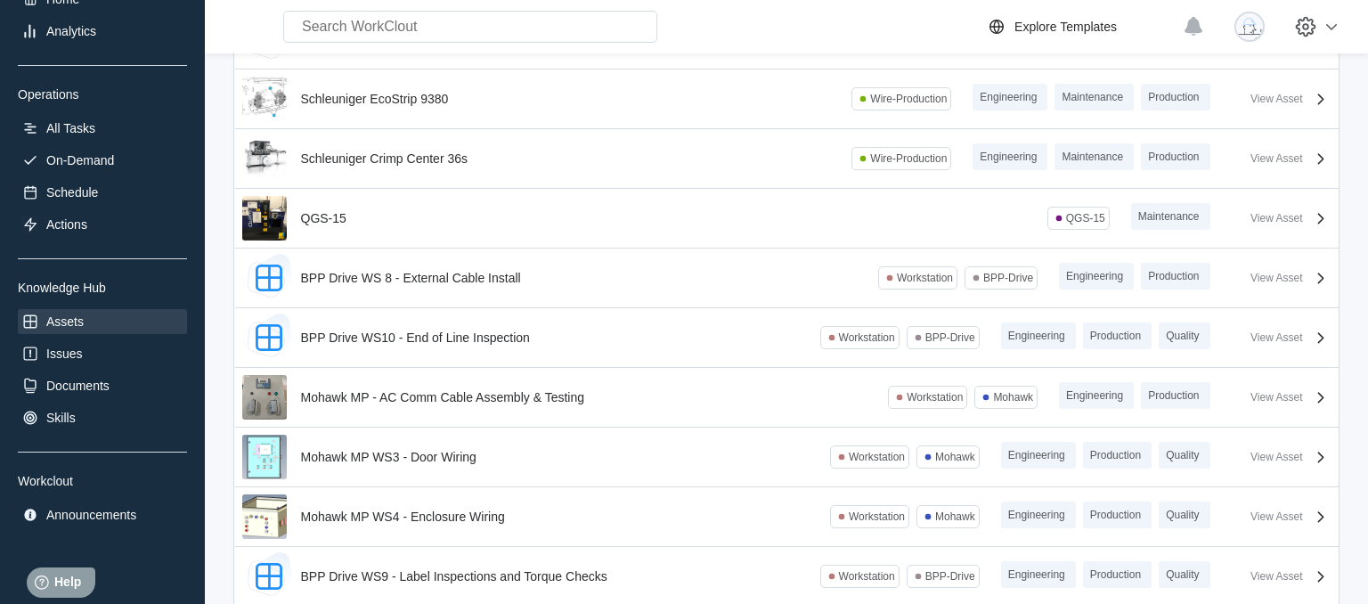
scroll to position [205, 0]
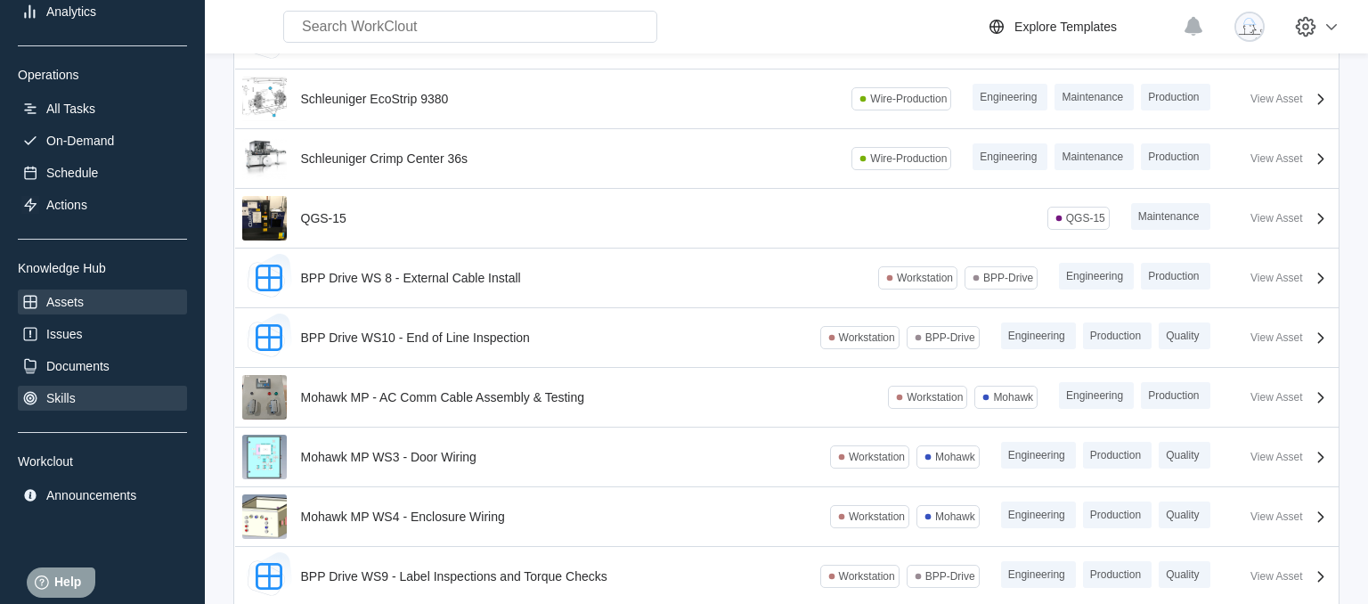
click at [94, 405] on div "Skills" at bounding box center [102, 398] width 169 height 25
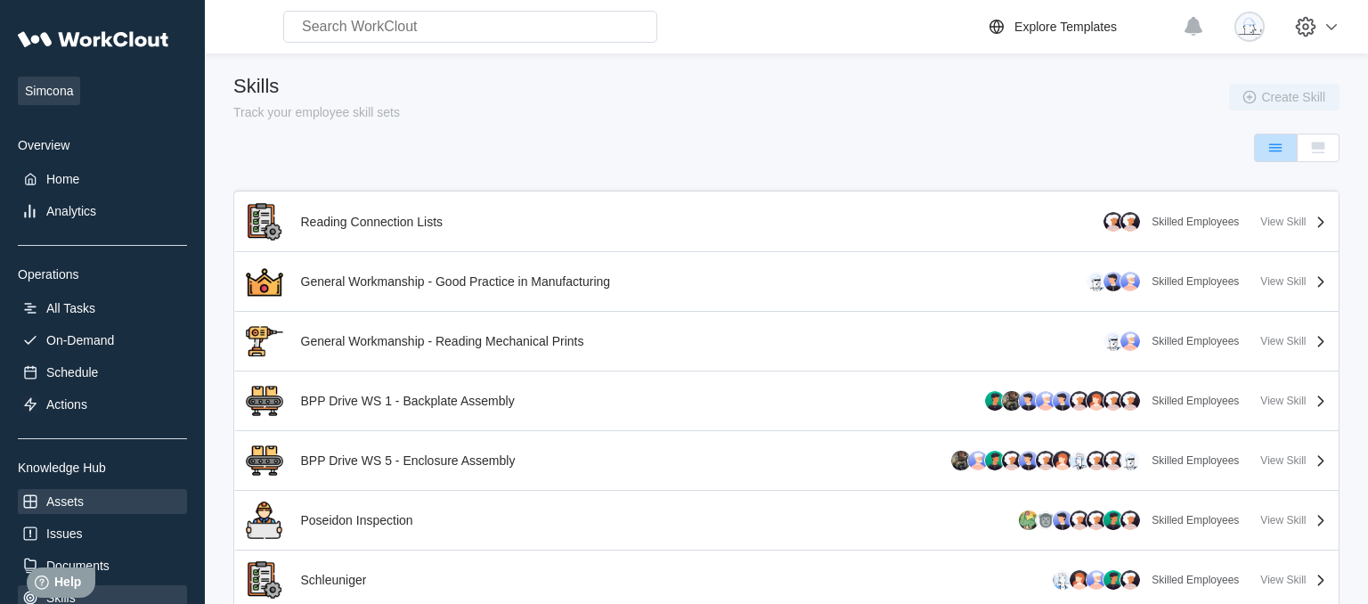
scroll to position [102, 0]
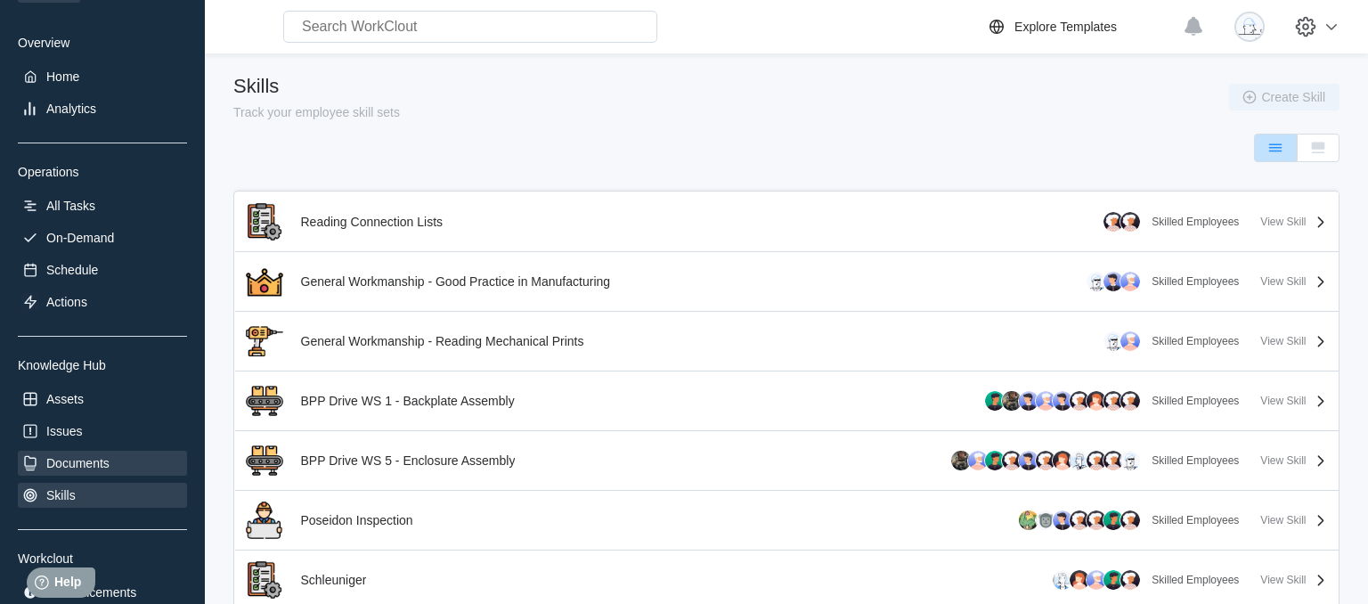
click at [129, 472] on div "Documents" at bounding box center [102, 463] width 169 height 25
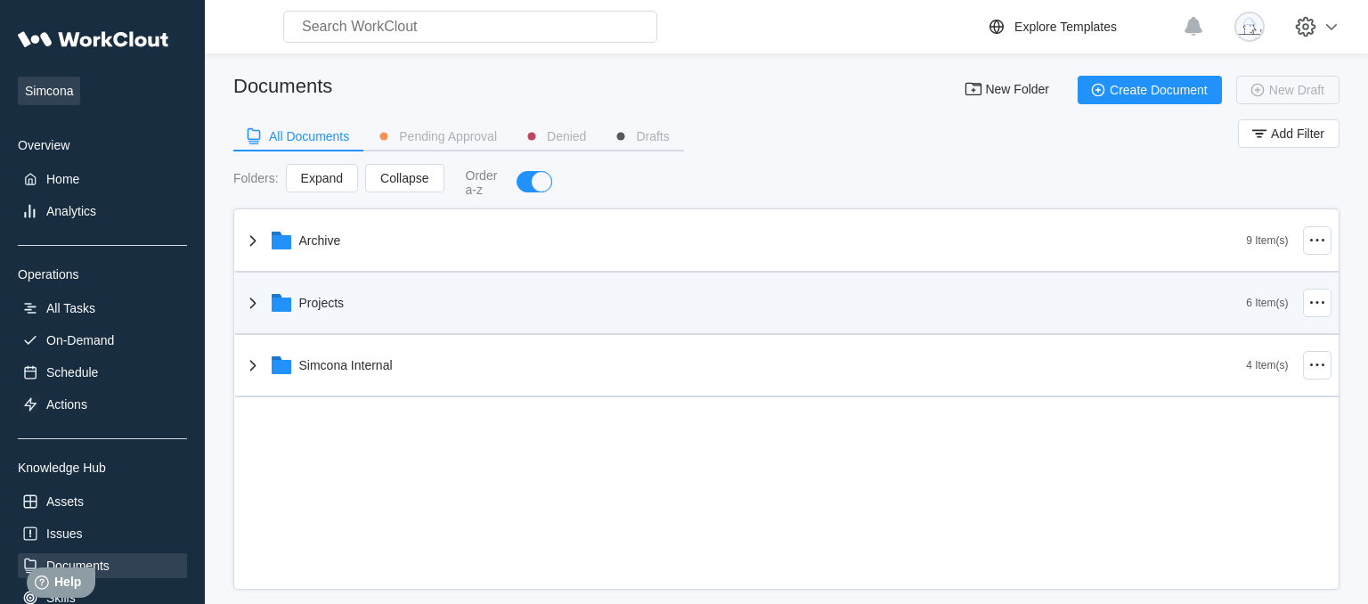
click at [249, 307] on icon at bounding box center [252, 302] width 21 height 21
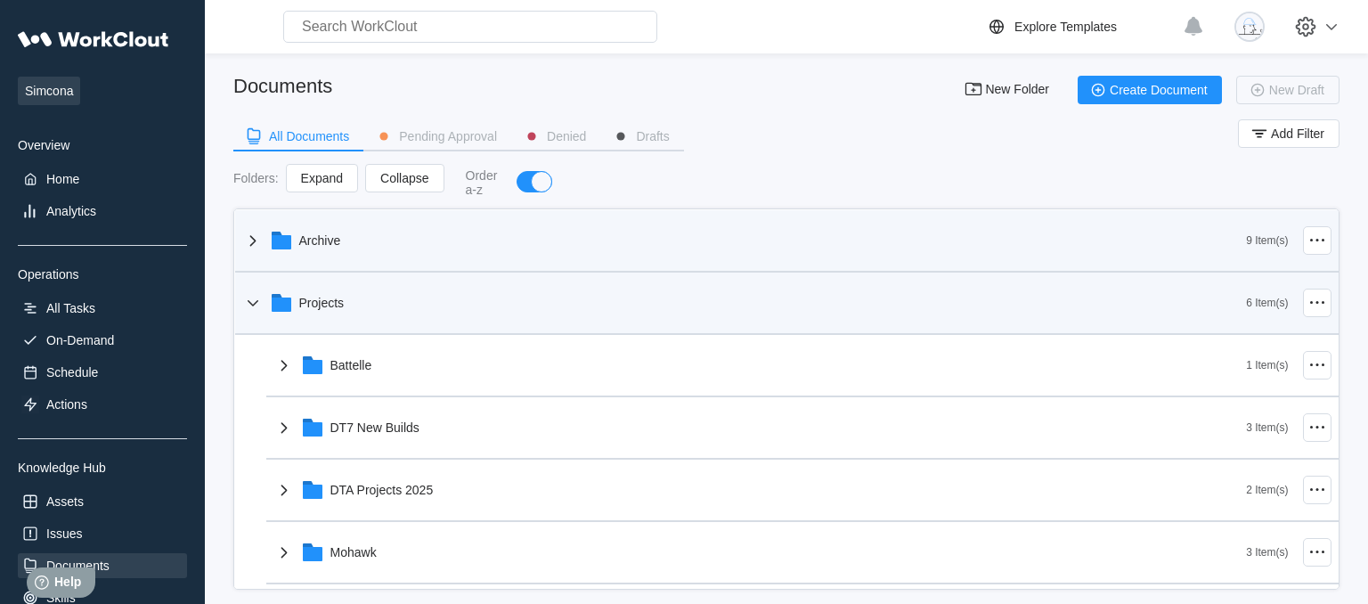
click at [242, 251] on icon at bounding box center [252, 240] width 21 height 21
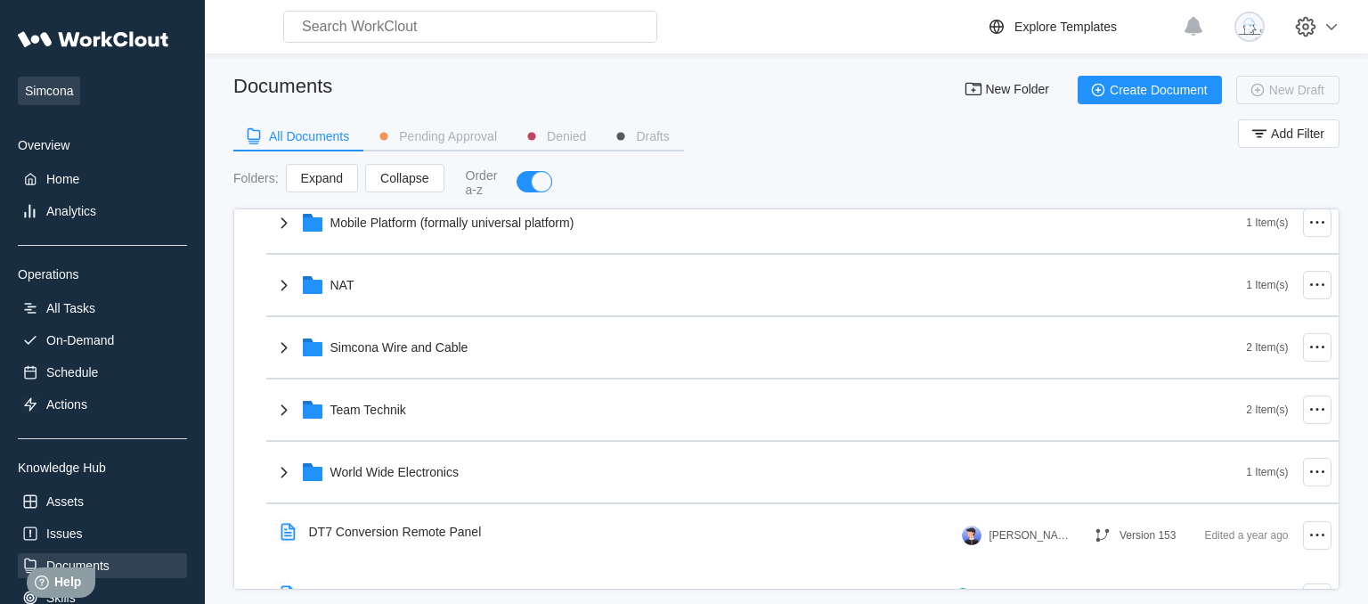
scroll to position [308, 0]
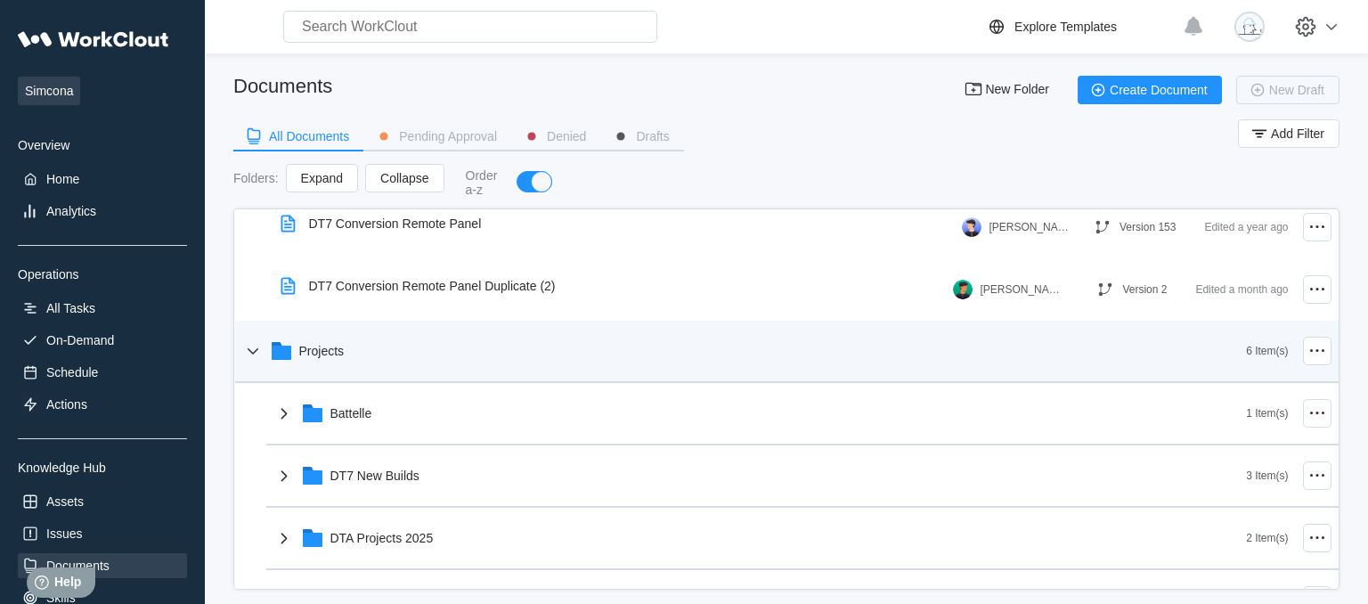
click at [250, 355] on icon at bounding box center [252, 350] width 21 height 21
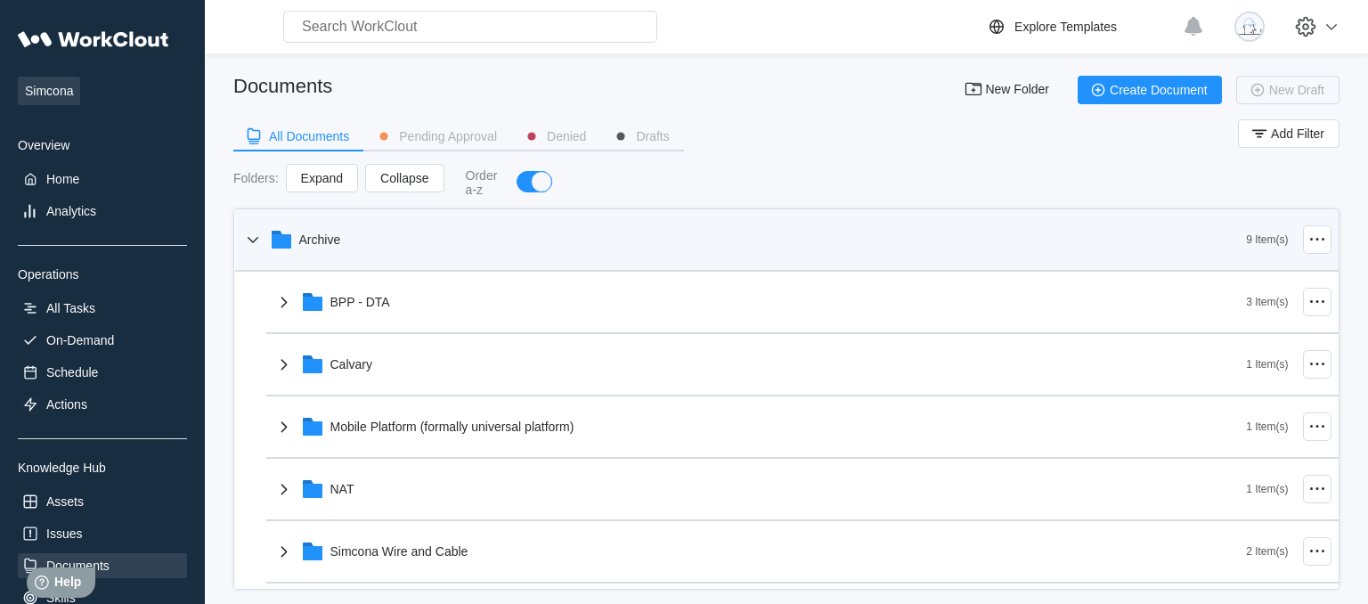
scroll to position [0, 0]
click at [248, 243] on icon at bounding box center [252, 240] width 21 height 21
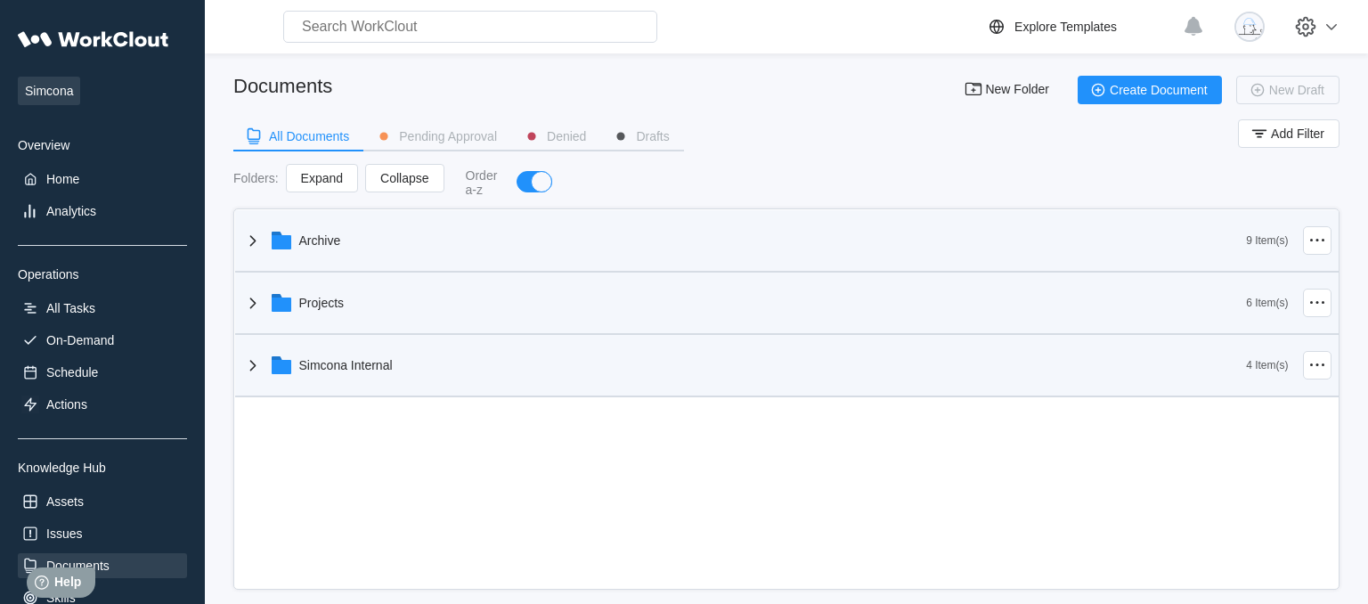
click at [248, 364] on icon at bounding box center [252, 364] width 21 height 21
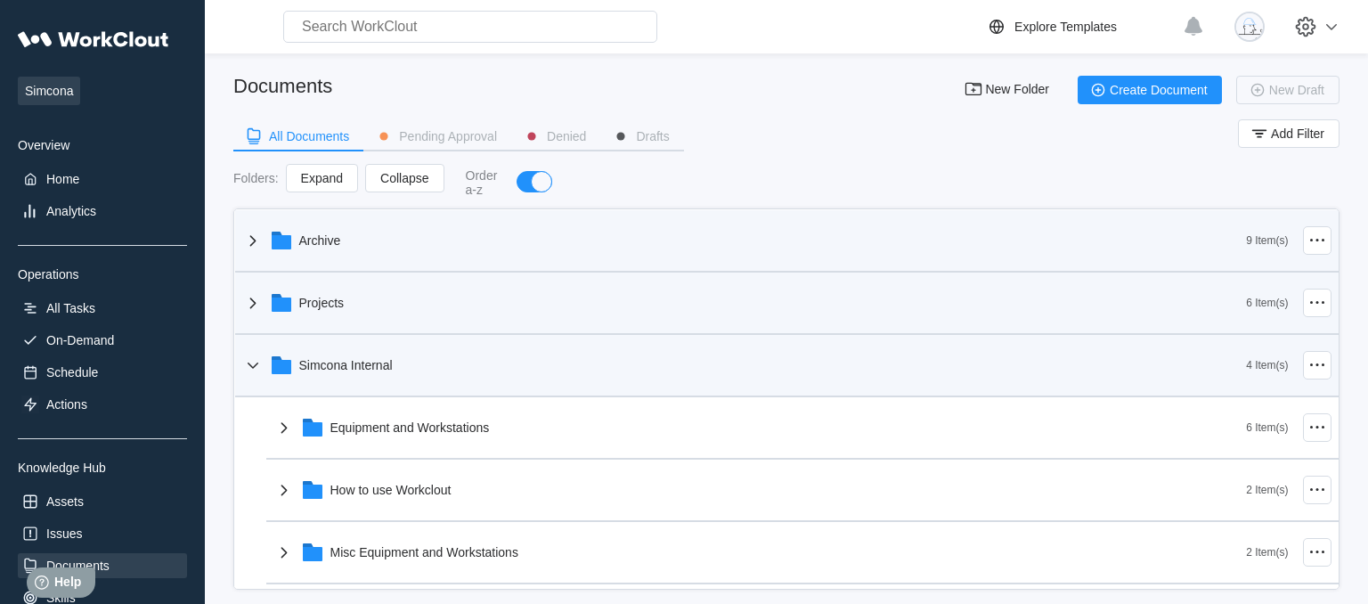
scroll to position [59, 0]
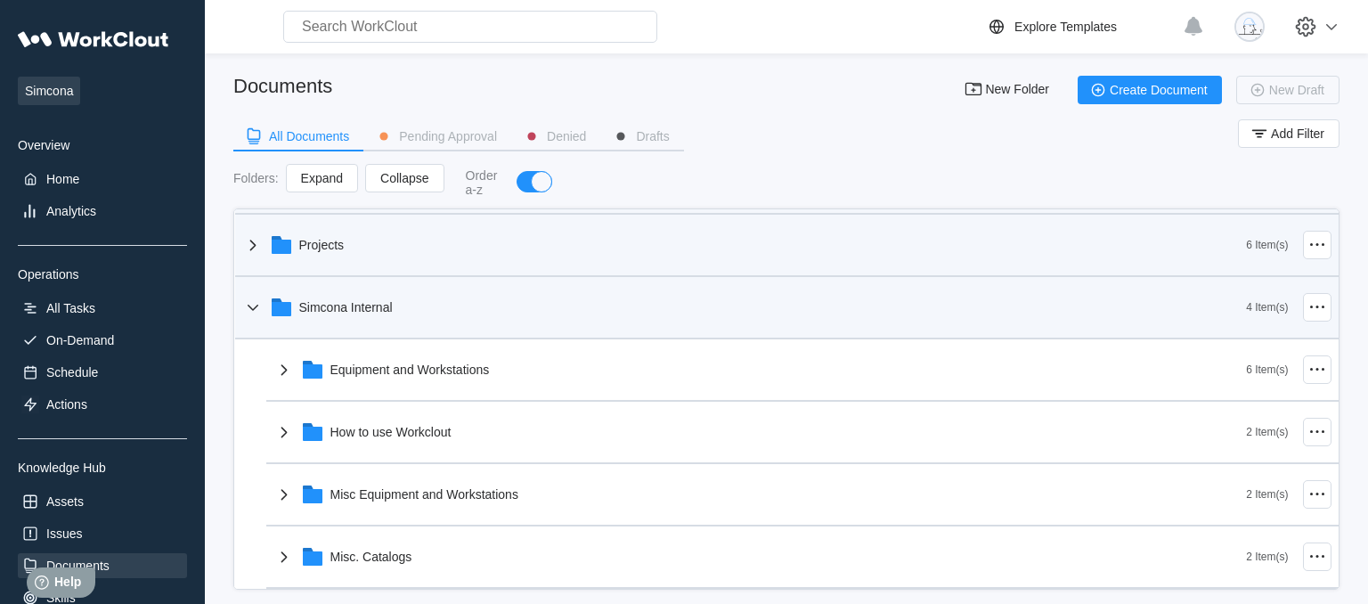
click at [256, 304] on icon at bounding box center [252, 307] width 21 height 21
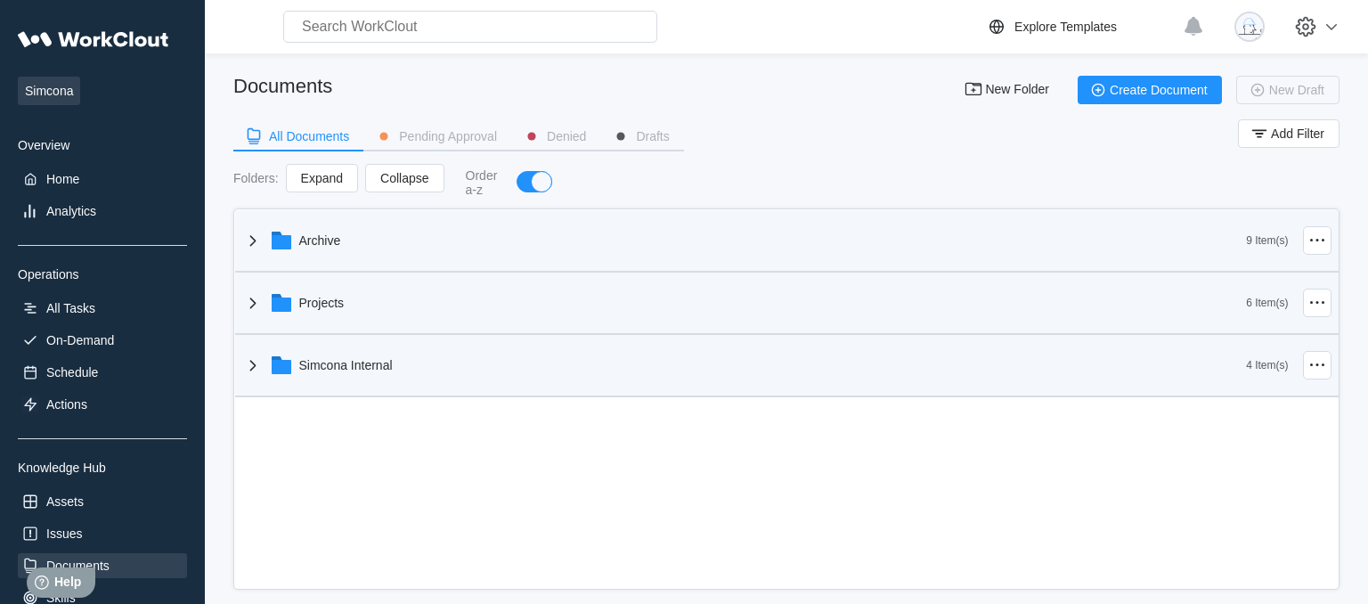
scroll to position [0, 0]
click at [66, 186] on div "Home" at bounding box center [62, 179] width 33 height 14
